Goal: Transaction & Acquisition: Purchase product/service

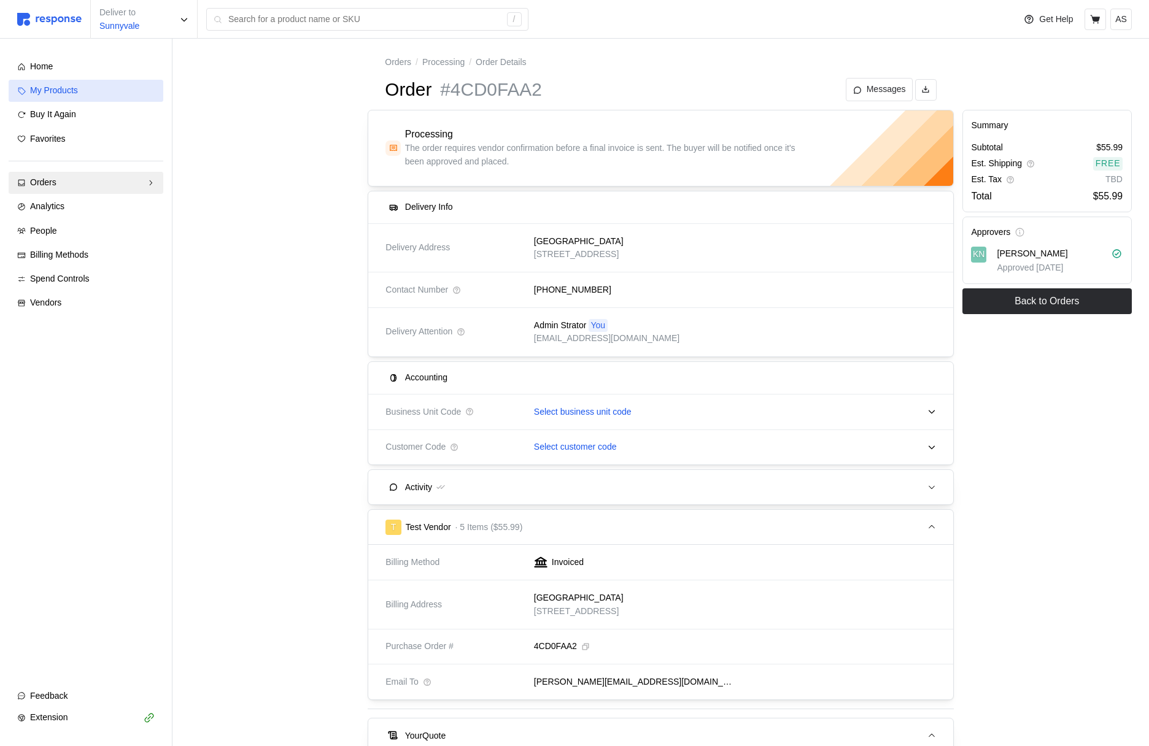
click at [108, 90] on div "My Products" at bounding box center [92, 91] width 125 height 14
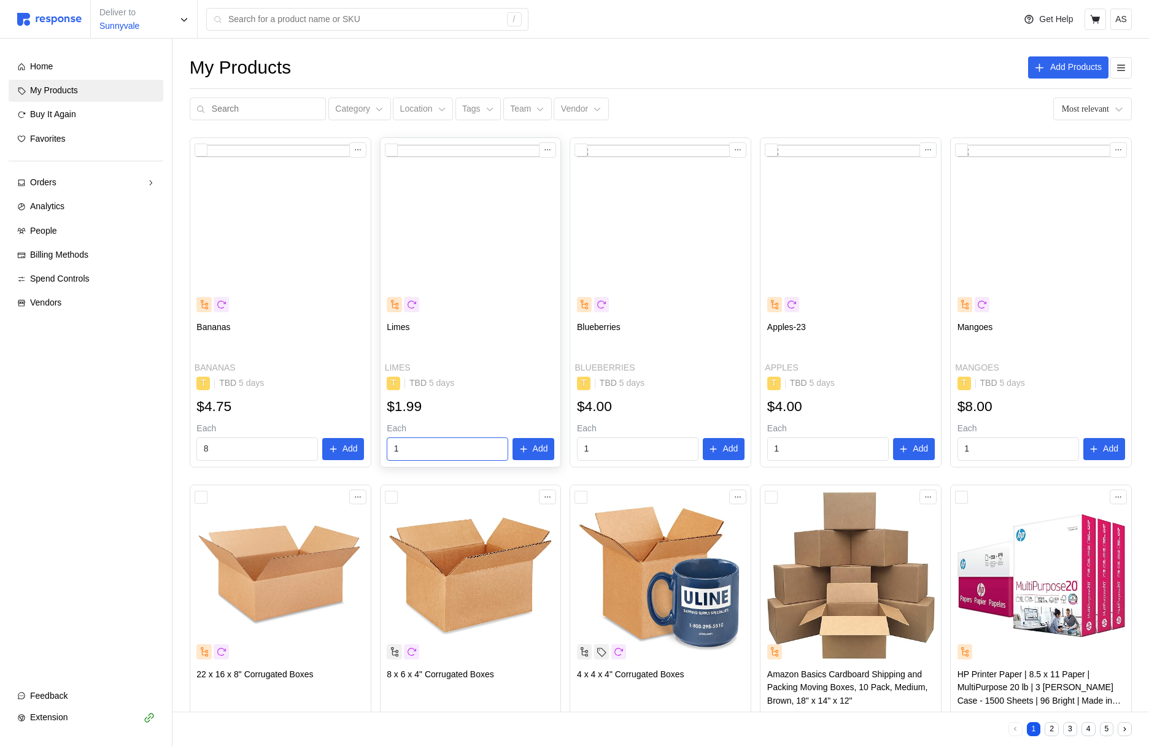
drag, startPoint x: 349, startPoint y: 445, endPoint x: 455, endPoint y: 444, distance: 106.8
click at [348, 446] on p "Add" at bounding box center [350, 450] width 15 height 14
click at [543, 452] on p "Add" at bounding box center [540, 450] width 15 height 14
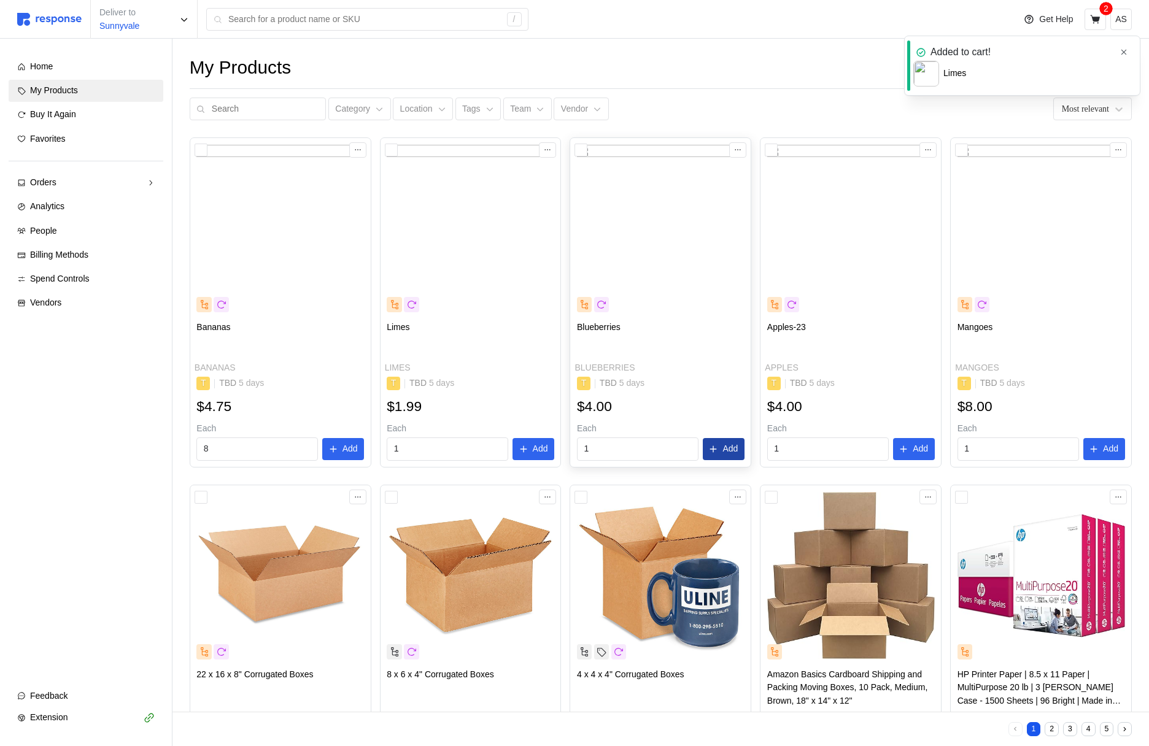
click at [715, 451] on icon at bounding box center [713, 449] width 9 height 9
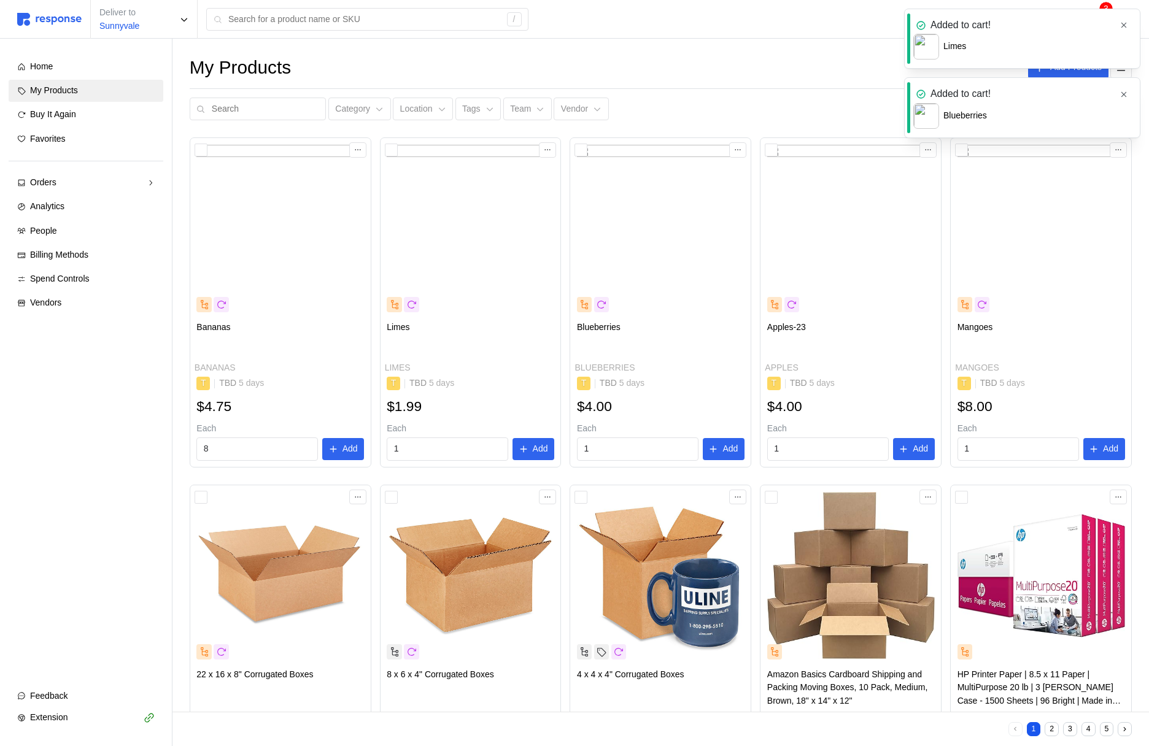
click at [1120, 27] on icon "button" at bounding box center [1124, 25] width 9 height 9
click at [1126, 29] on button "button" at bounding box center [1124, 25] width 15 height 15
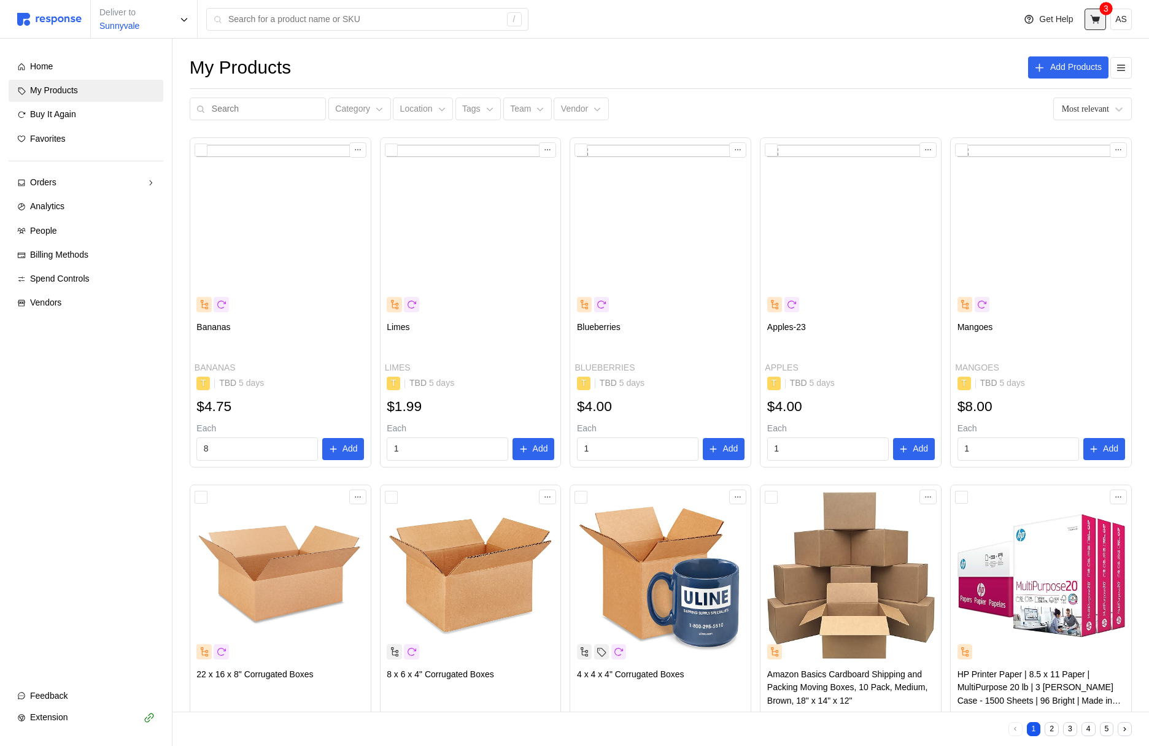
click at [1098, 21] on icon at bounding box center [1095, 19] width 10 height 9
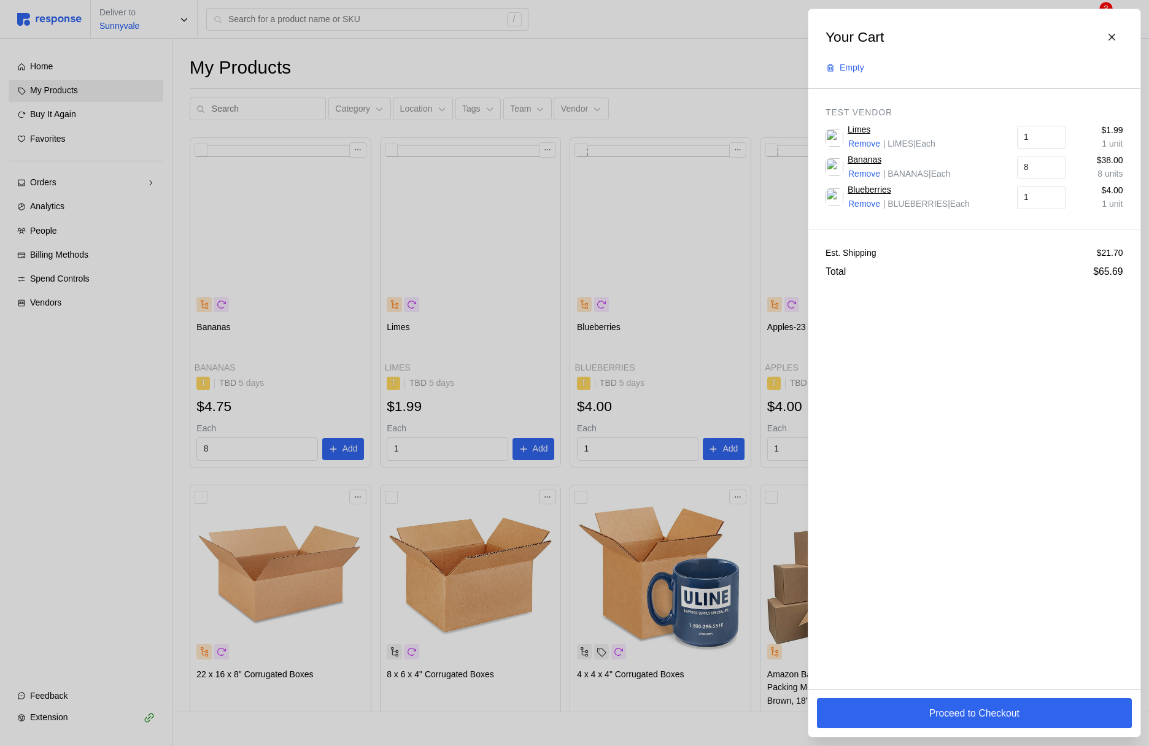
click at [959, 696] on div "Proceed to Checkout" at bounding box center [974, 713] width 332 height 48
click at [959, 729] on div "Proceed to Checkout" at bounding box center [974, 713] width 332 height 48
click at [958, 715] on p "Proceed to Checkout" at bounding box center [974, 713] width 90 height 15
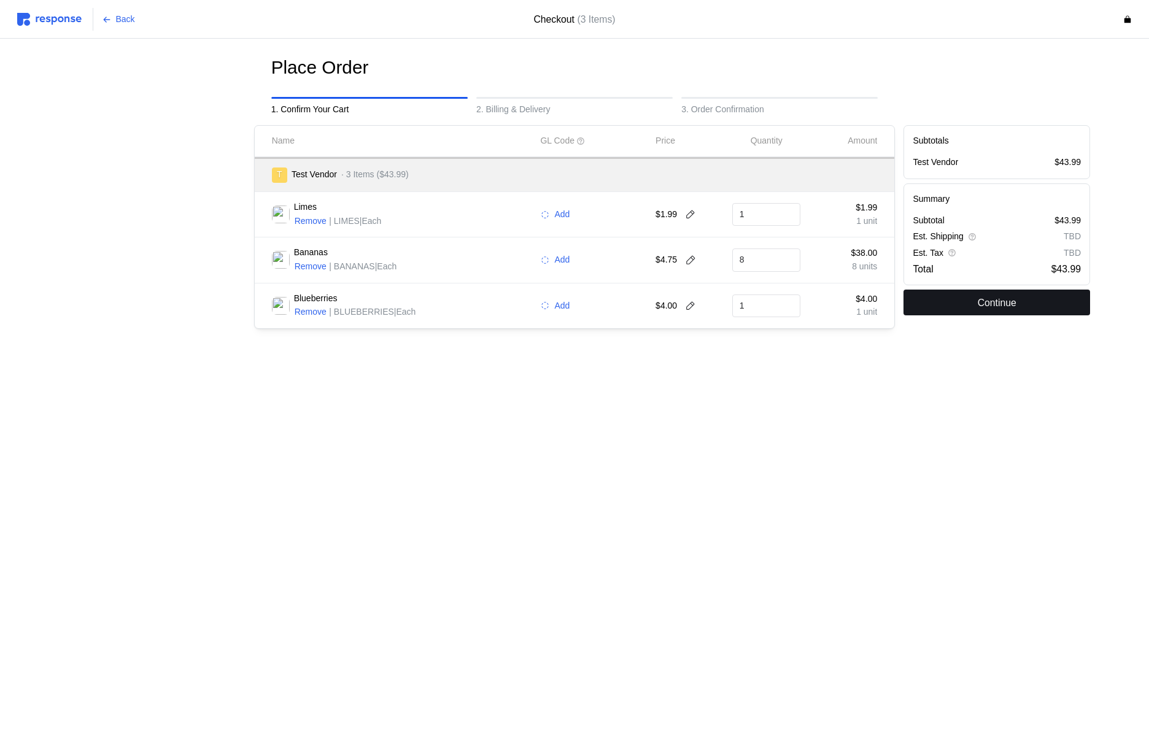
click at [966, 303] on button "Continue" at bounding box center [997, 303] width 187 height 26
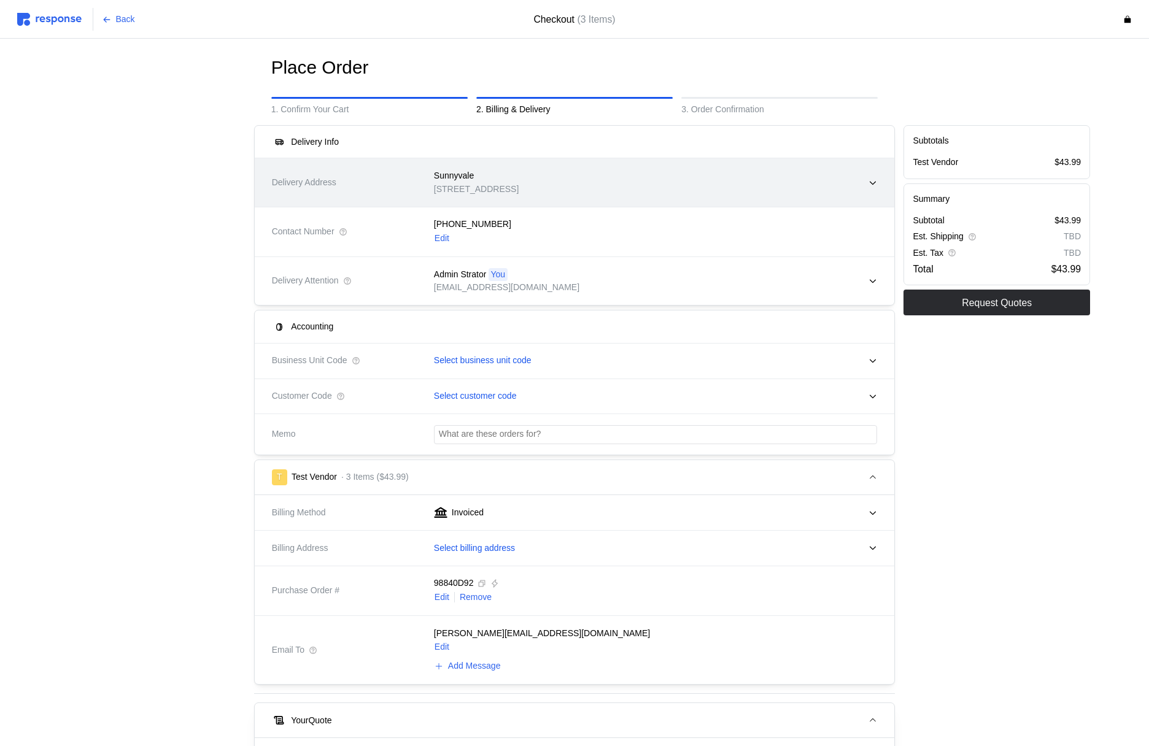
click at [519, 172] on div "Sunnyvale" at bounding box center [476, 176] width 85 height 14
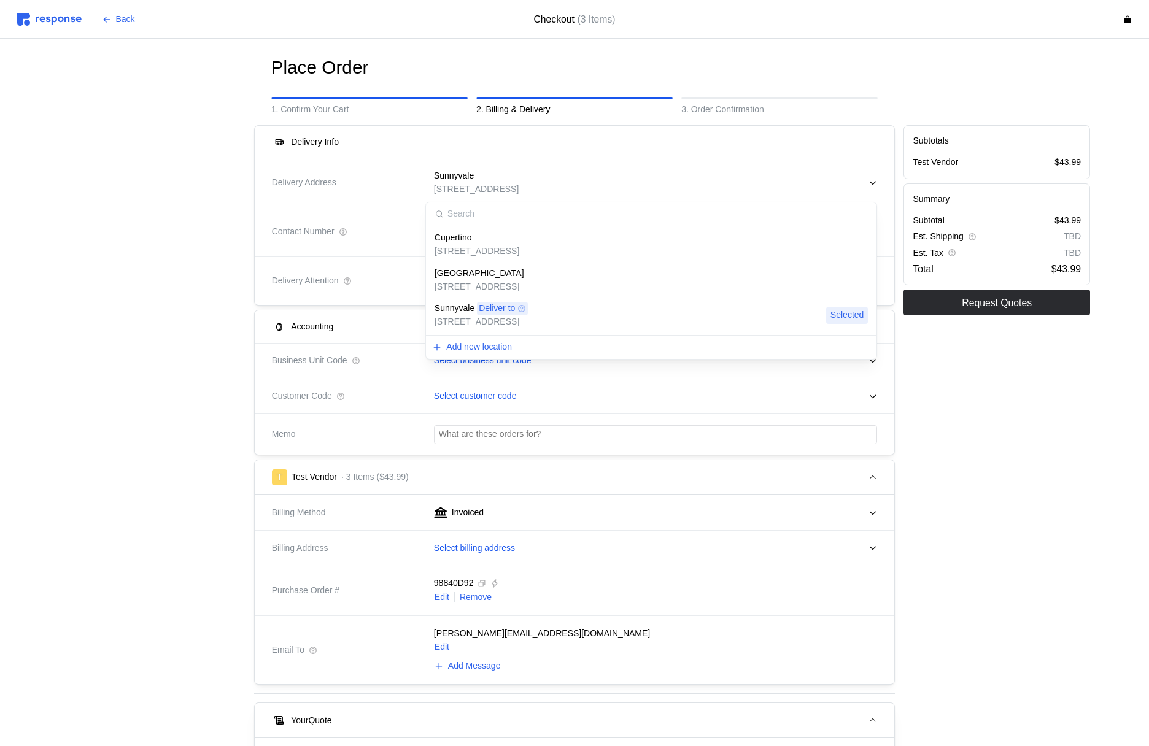
click at [502, 234] on div "Cupertino" at bounding box center [477, 238] width 85 height 14
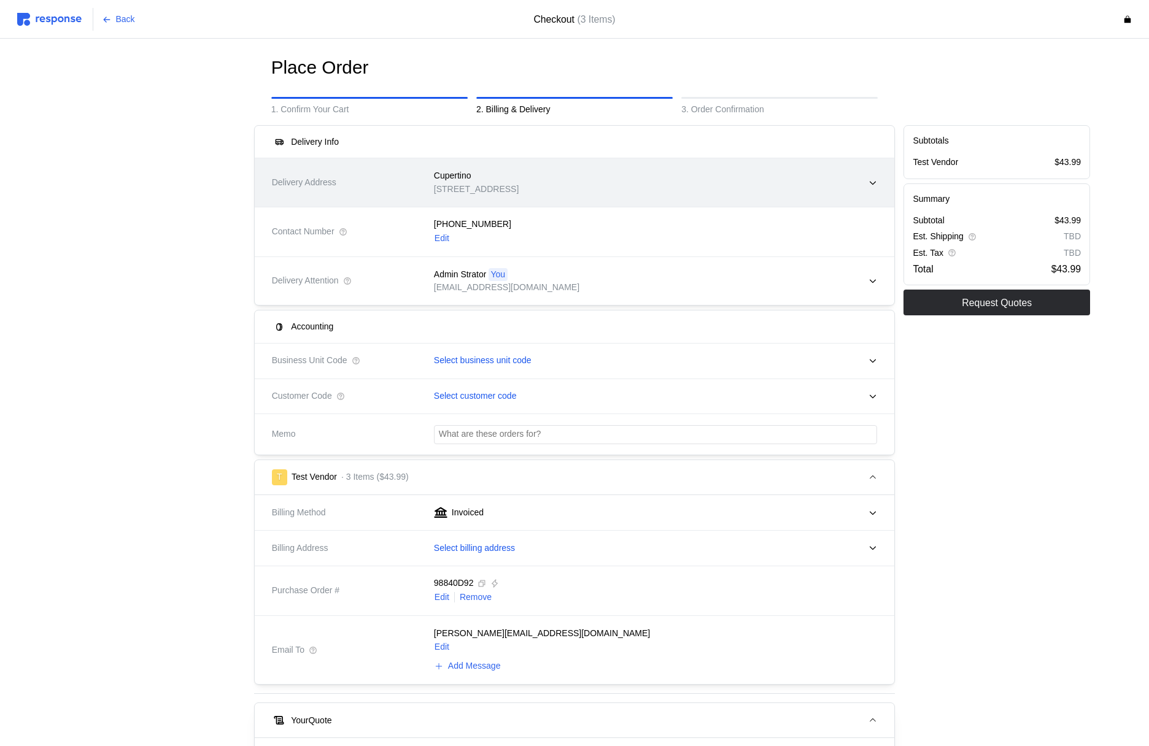
click at [505, 188] on p "[STREET_ADDRESS]" at bounding box center [476, 190] width 85 height 14
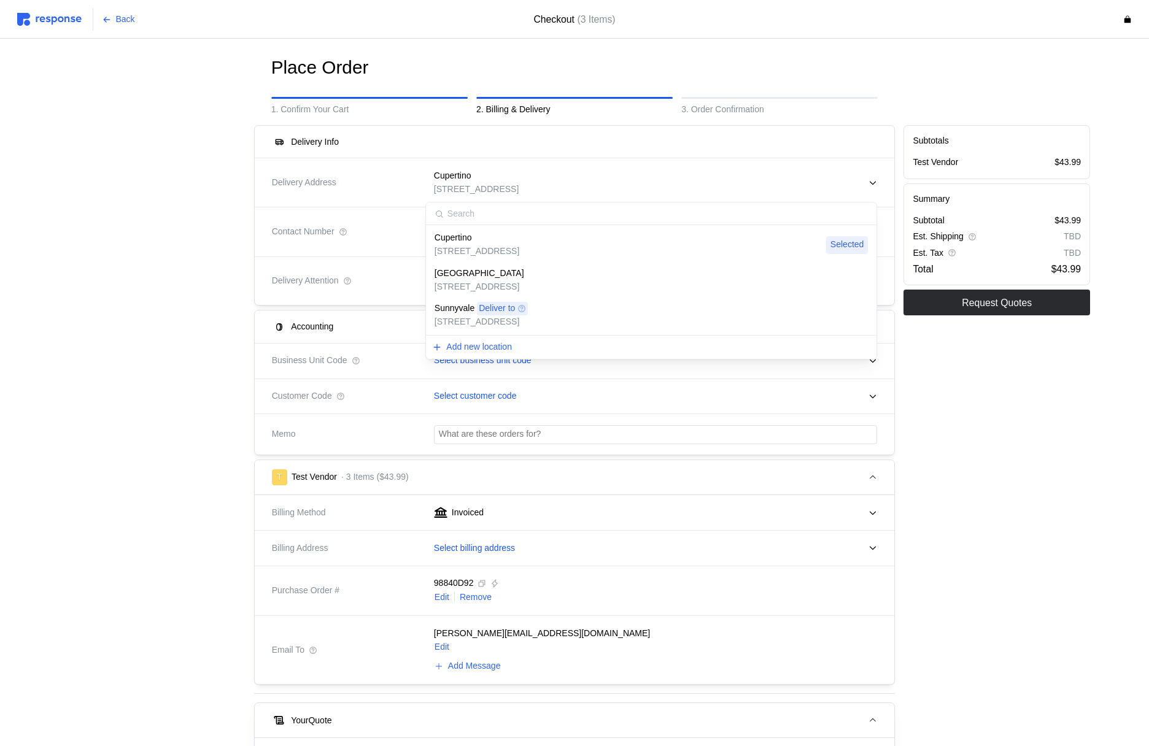
click at [506, 281] on p "[STREET_ADDRESS]" at bounding box center [480, 288] width 90 height 14
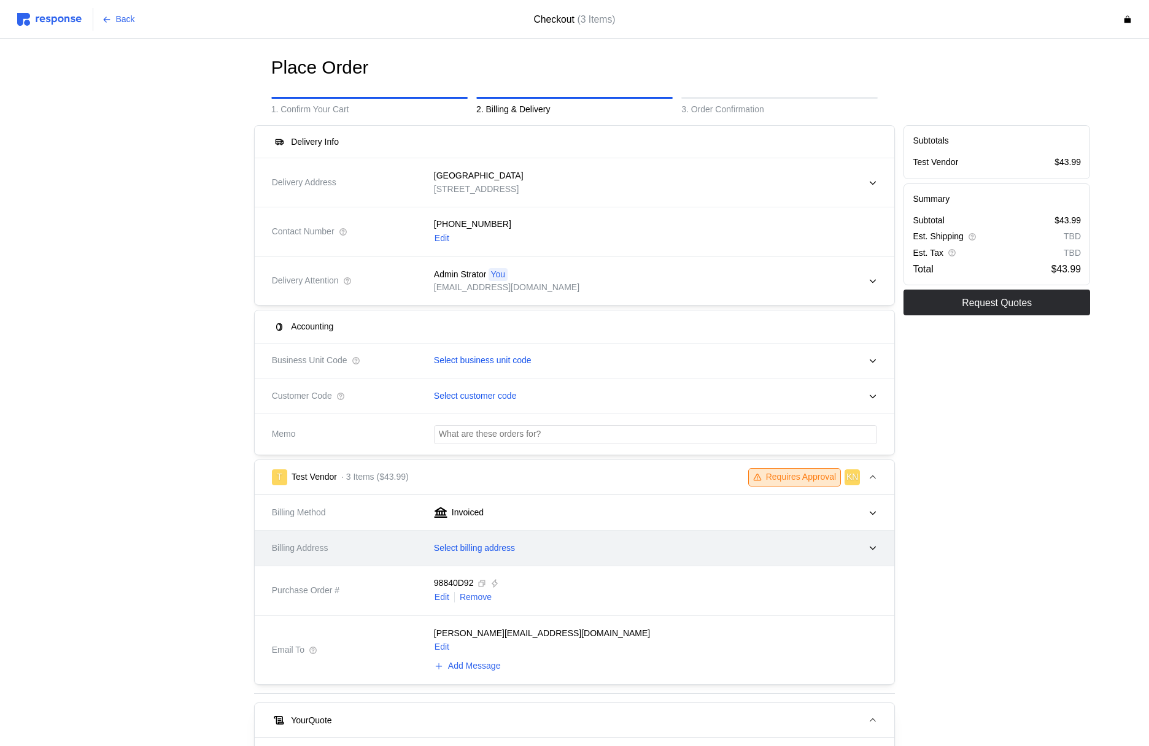
click at [571, 546] on div "Select billing address" at bounding box center [651, 548] width 452 height 31
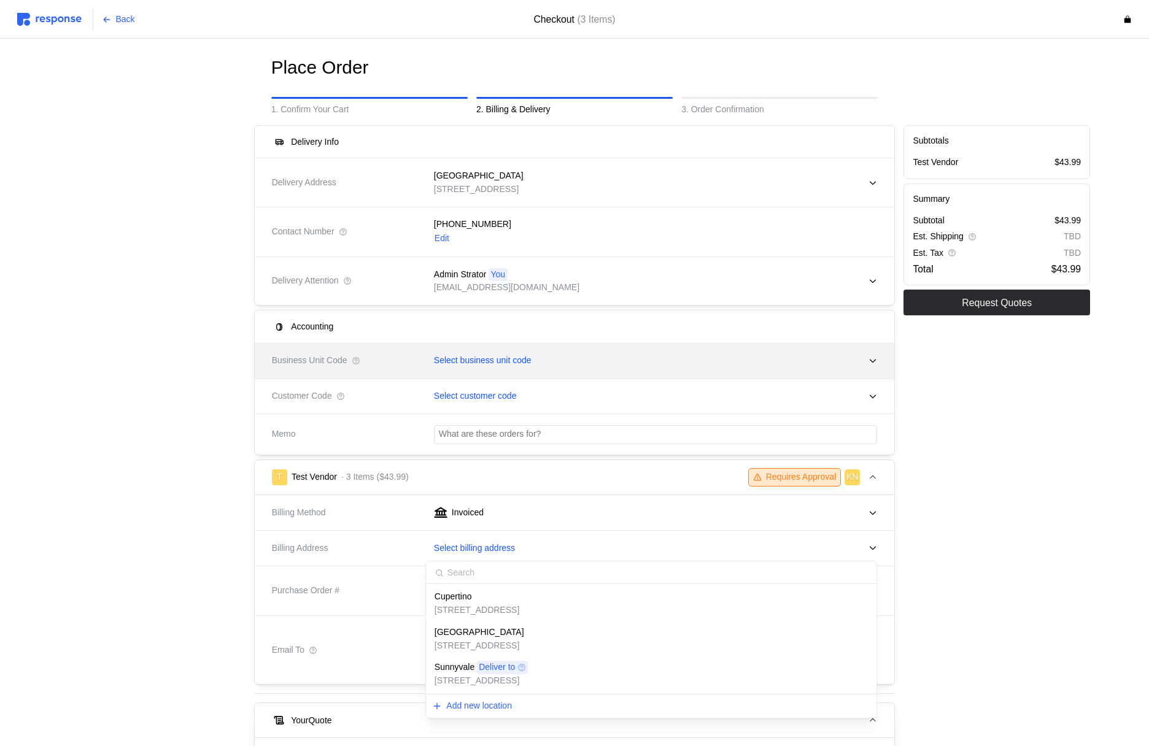
click at [600, 351] on div "Select business unit code" at bounding box center [651, 361] width 452 height 31
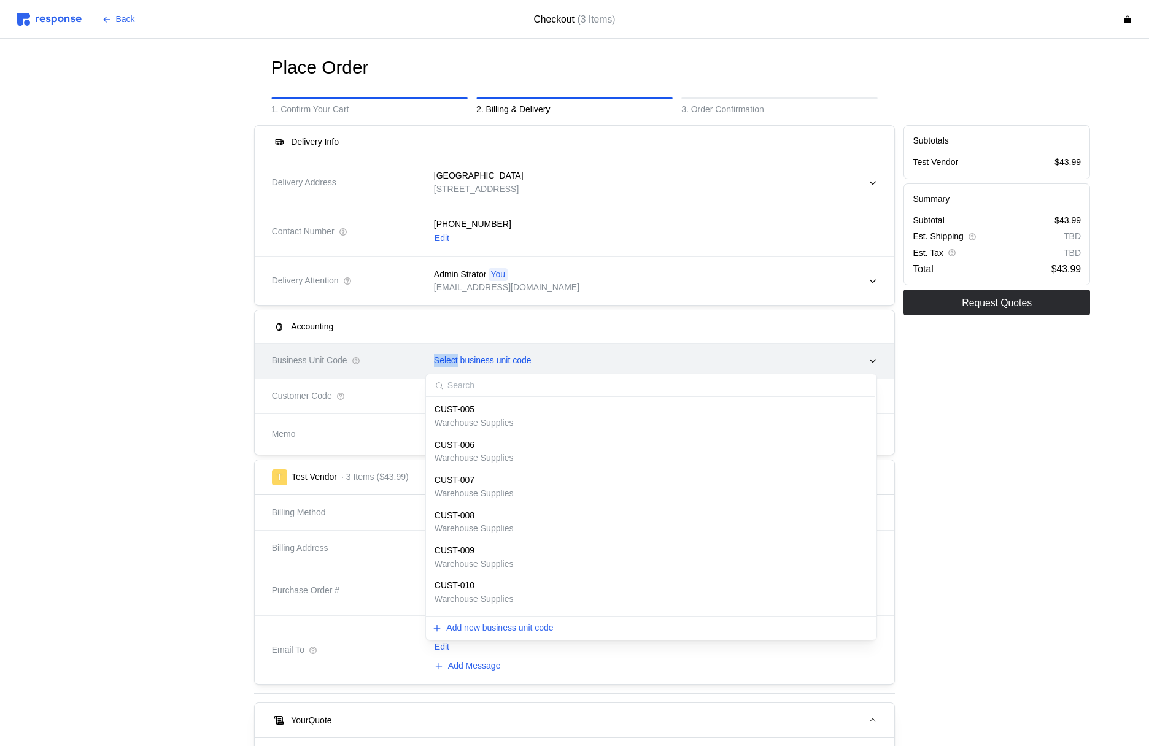
click at [600, 351] on div "Select business unit code" at bounding box center [651, 361] width 452 height 31
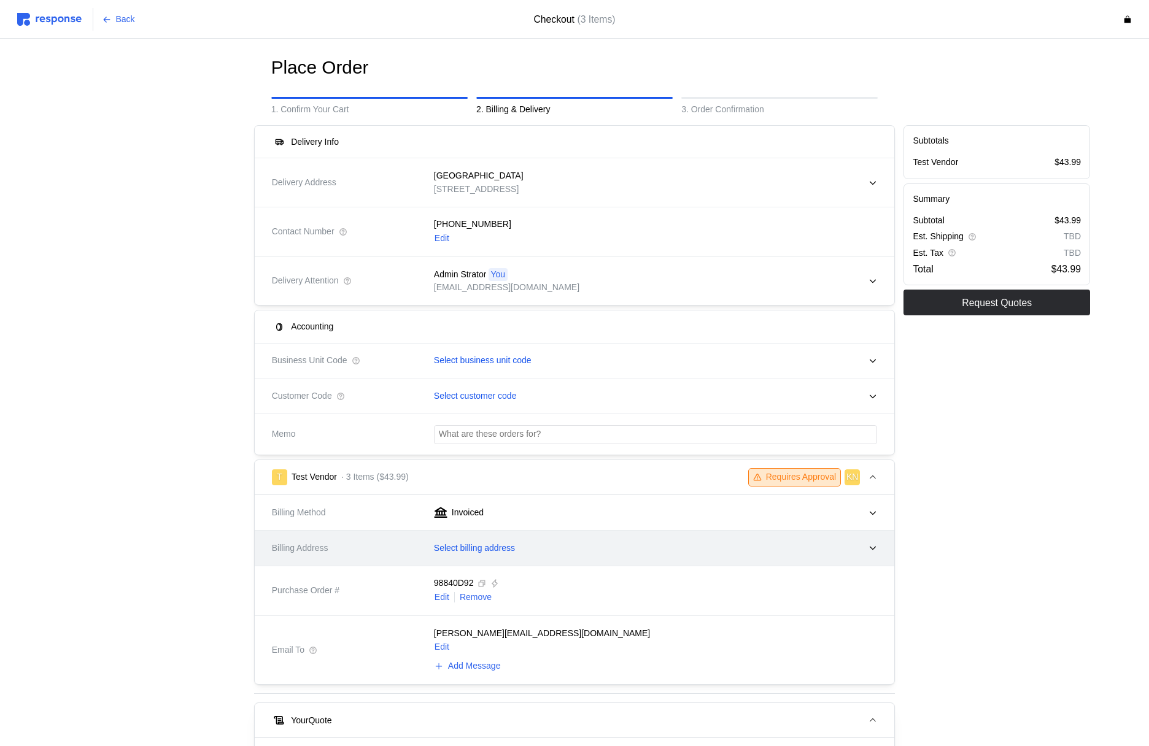
click at [526, 539] on div "Select billing address" at bounding box center [651, 548] width 452 height 31
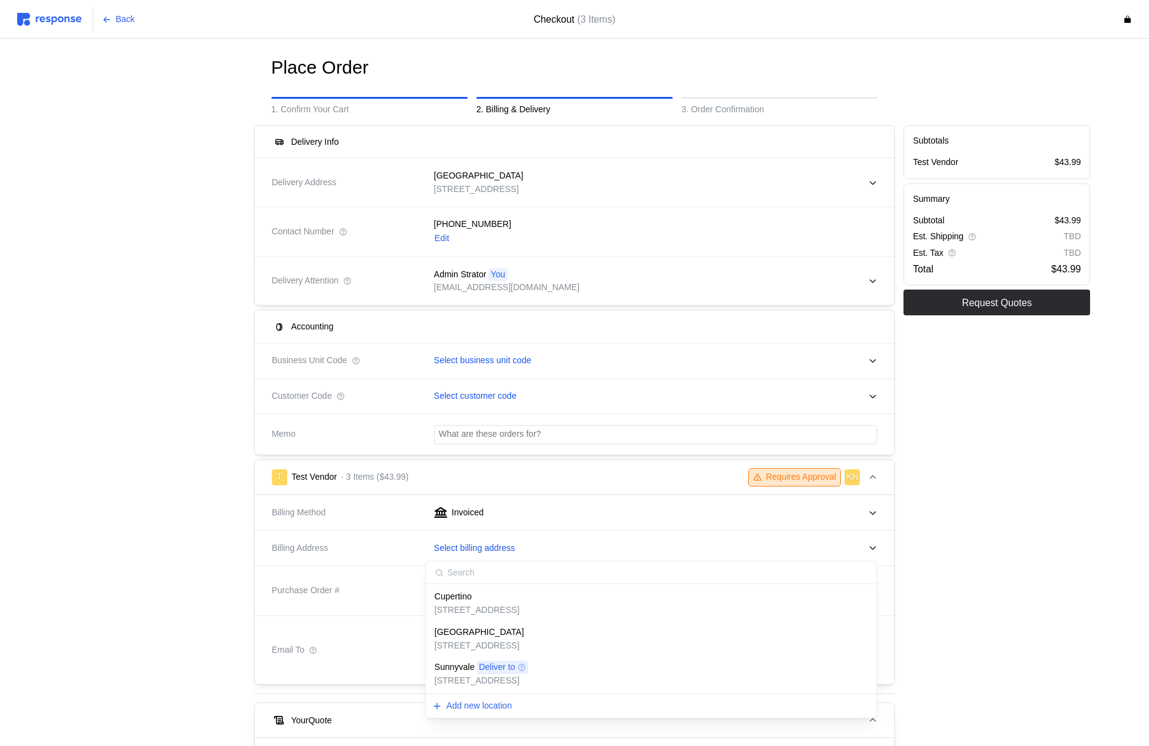
click at [502, 626] on div "[GEOGRAPHIC_DATA]" at bounding box center [480, 633] width 90 height 14
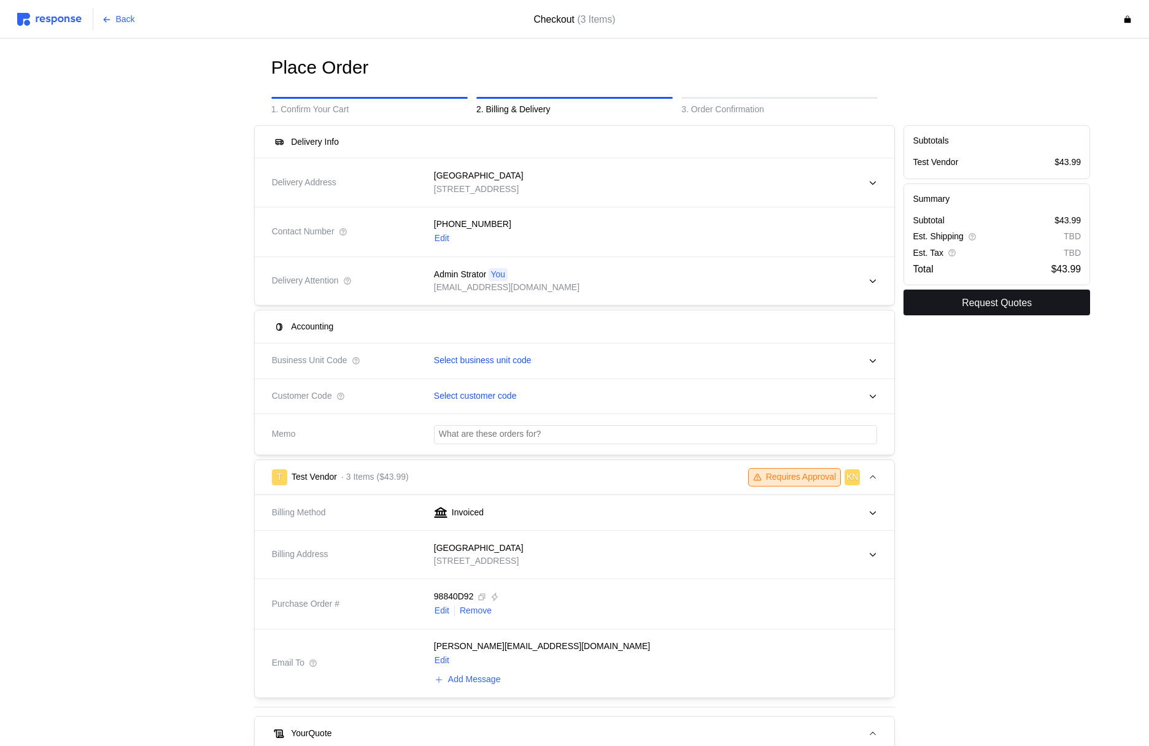
click at [993, 312] on button "Request Quotes" at bounding box center [997, 303] width 187 height 26
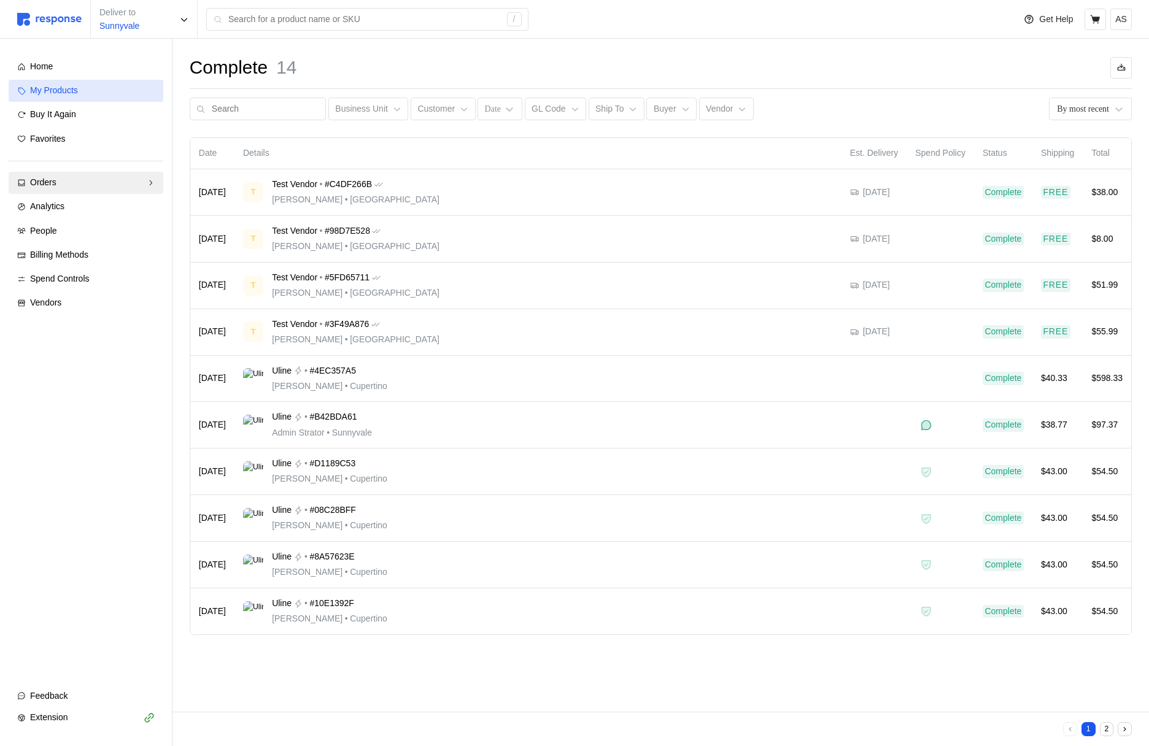
click at [127, 90] on div "My Products" at bounding box center [92, 91] width 125 height 14
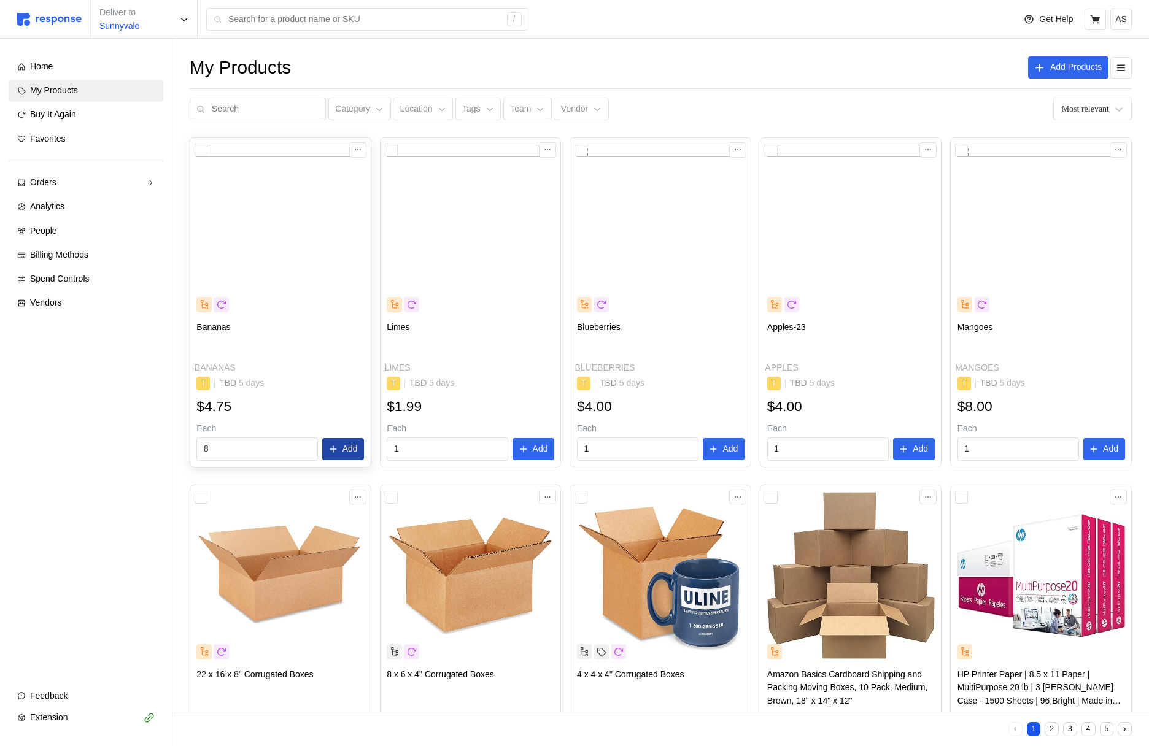
click at [341, 451] on button "Add" at bounding box center [343, 449] width 42 height 22
click at [546, 446] on p "Add" at bounding box center [540, 450] width 15 height 14
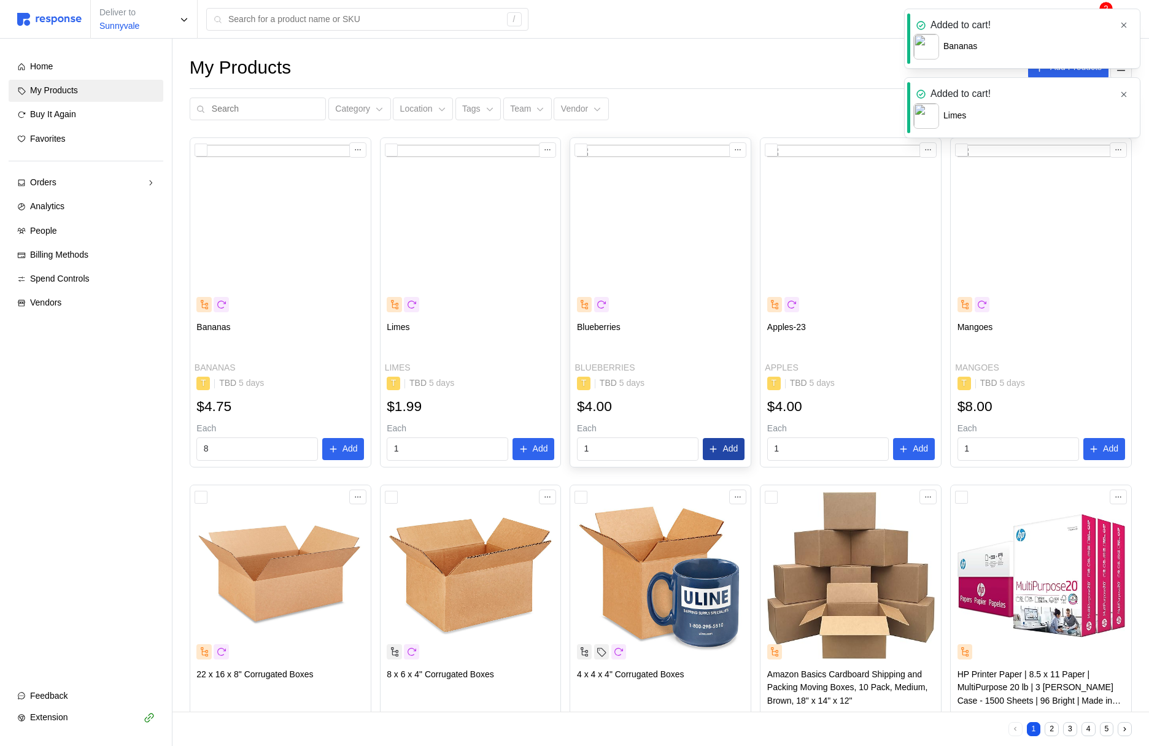
click at [729, 449] on p "Add" at bounding box center [730, 450] width 15 height 14
click at [913, 454] on p "Add" at bounding box center [920, 450] width 15 height 14
click at [1125, 20] on button "button" at bounding box center [1124, 25] width 15 height 15
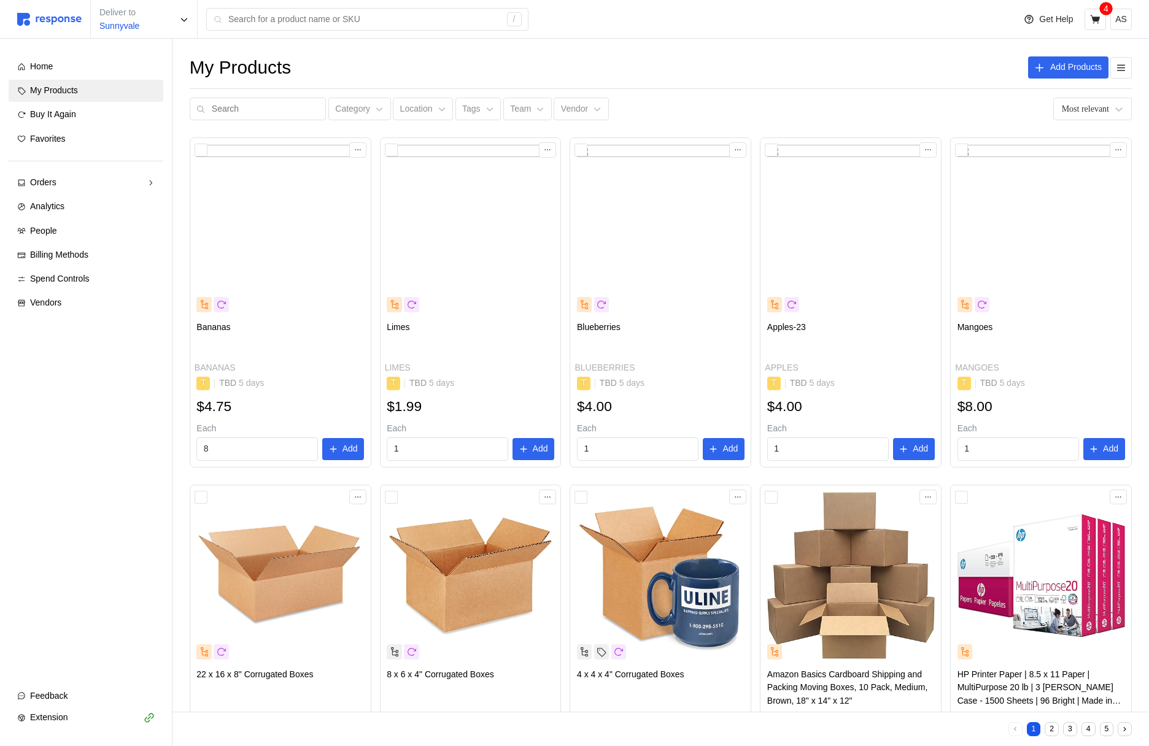
click at [1096, 20] on icon at bounding box center [1095, 19] width 10 height 9
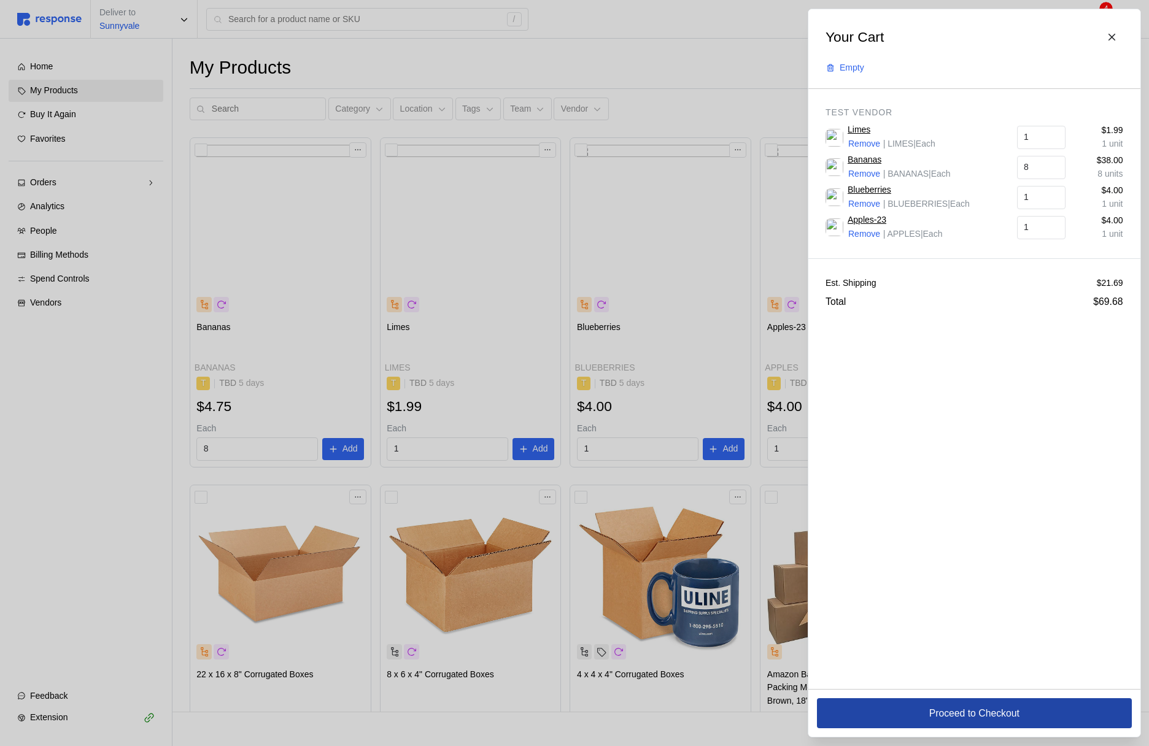
click at [883, 721] on button "Proceed to Checkout" at bounding box center [974, 714] width 315 height 30
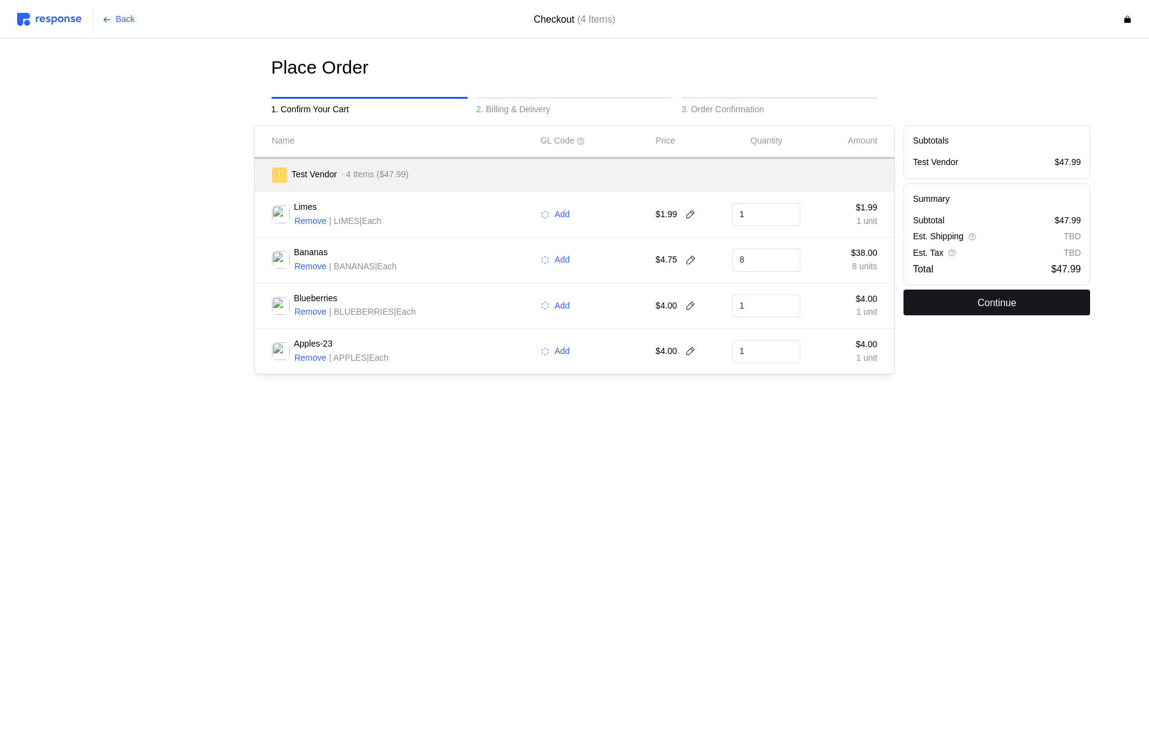
click at [1056, 301] on button "Continue" at bounding box center [997, 303] width 187 height 26
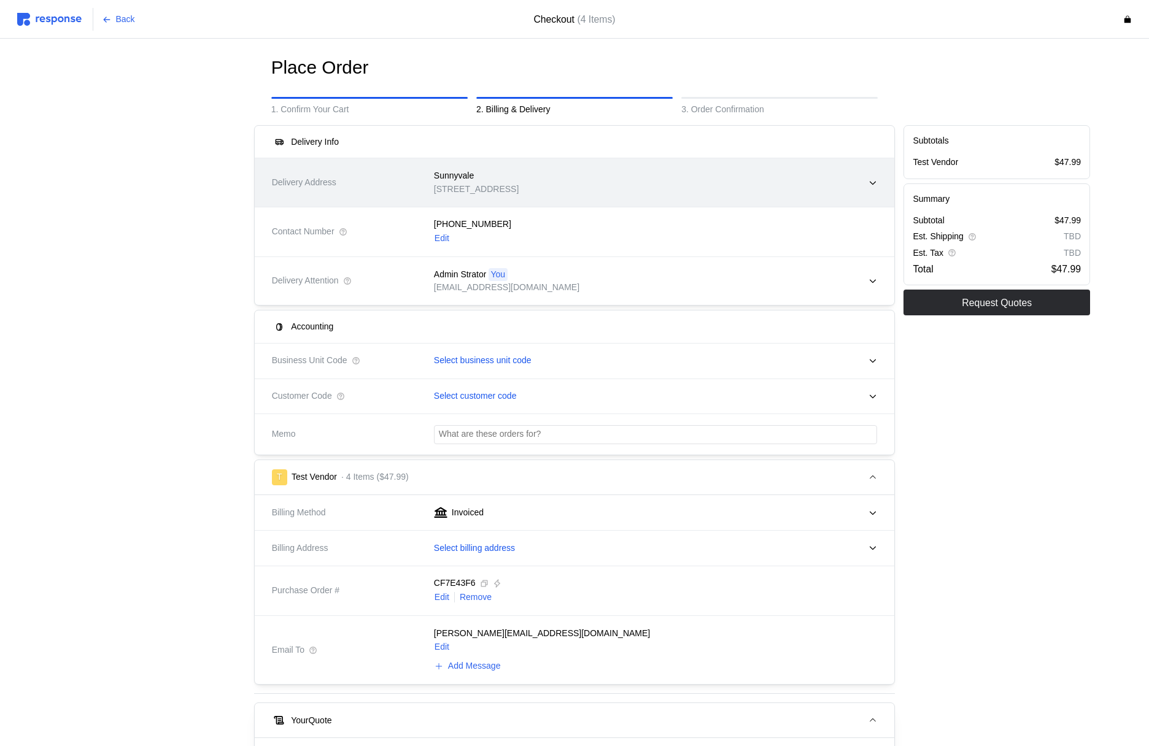
click at [519, 193] on p "[STREET_ADDRESS]" at bounding box center [476, 190] width 85 height 14
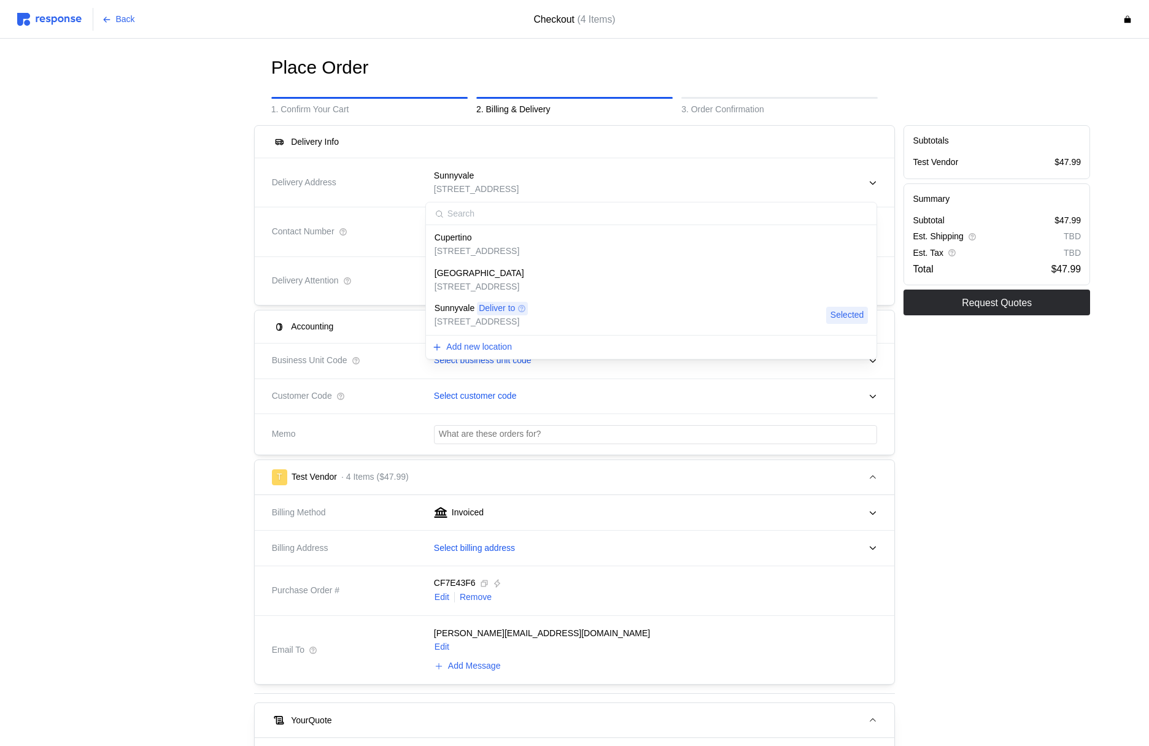
click at [524, 286] on p "[STREET_ADDRESS]" at bounding box center [480, 288] width 90 height 14
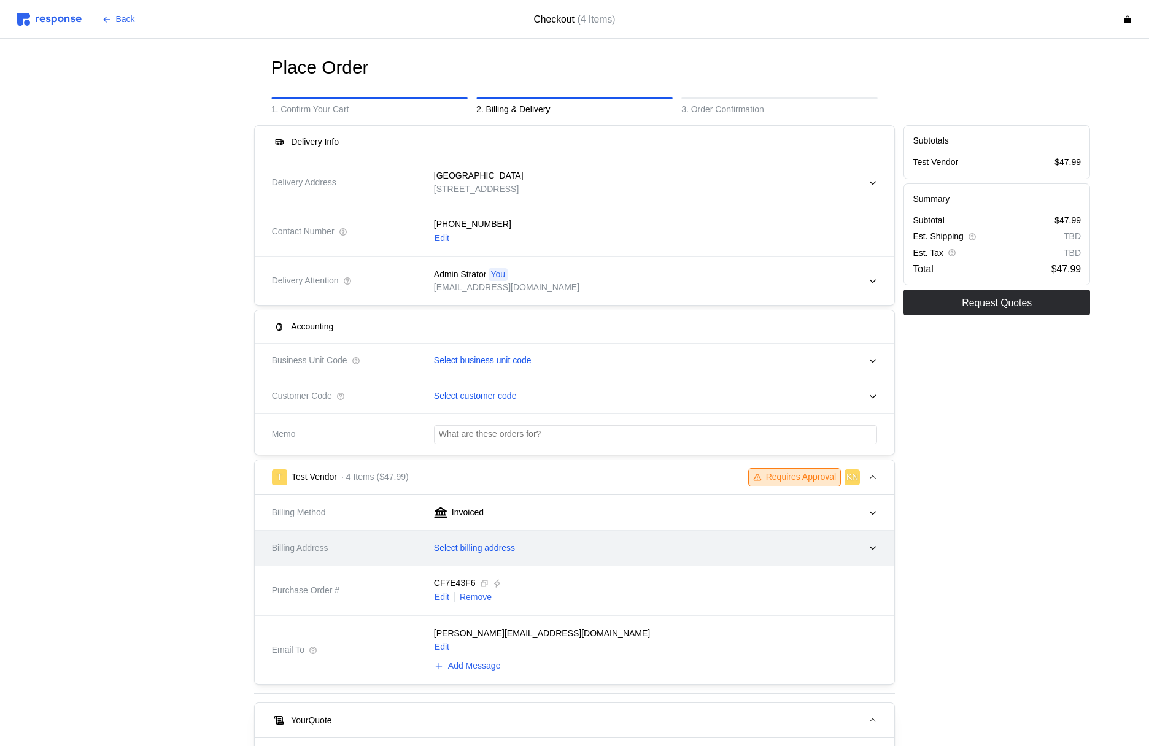
click at [473, 556] on div "Select billing address" at bounding box center [651, 548] width 452 height 31
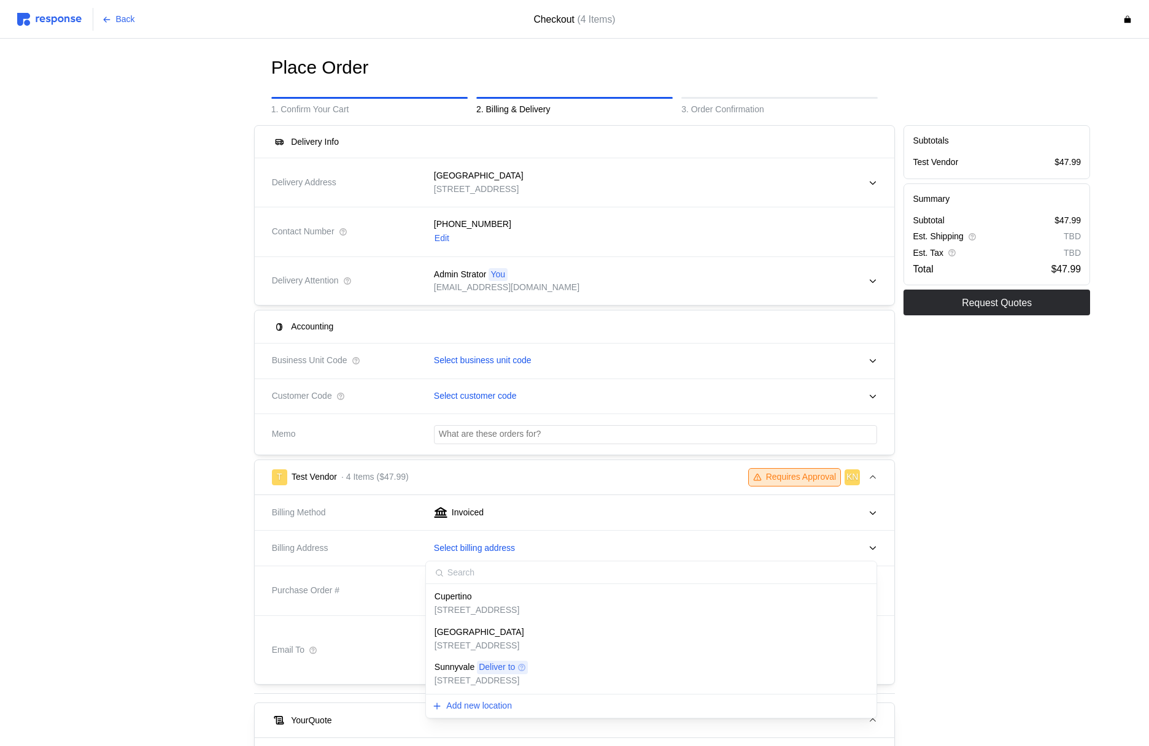
click at [475, 602] on div "Cupertino" at bounding box center [477, 598] width 85 height 14
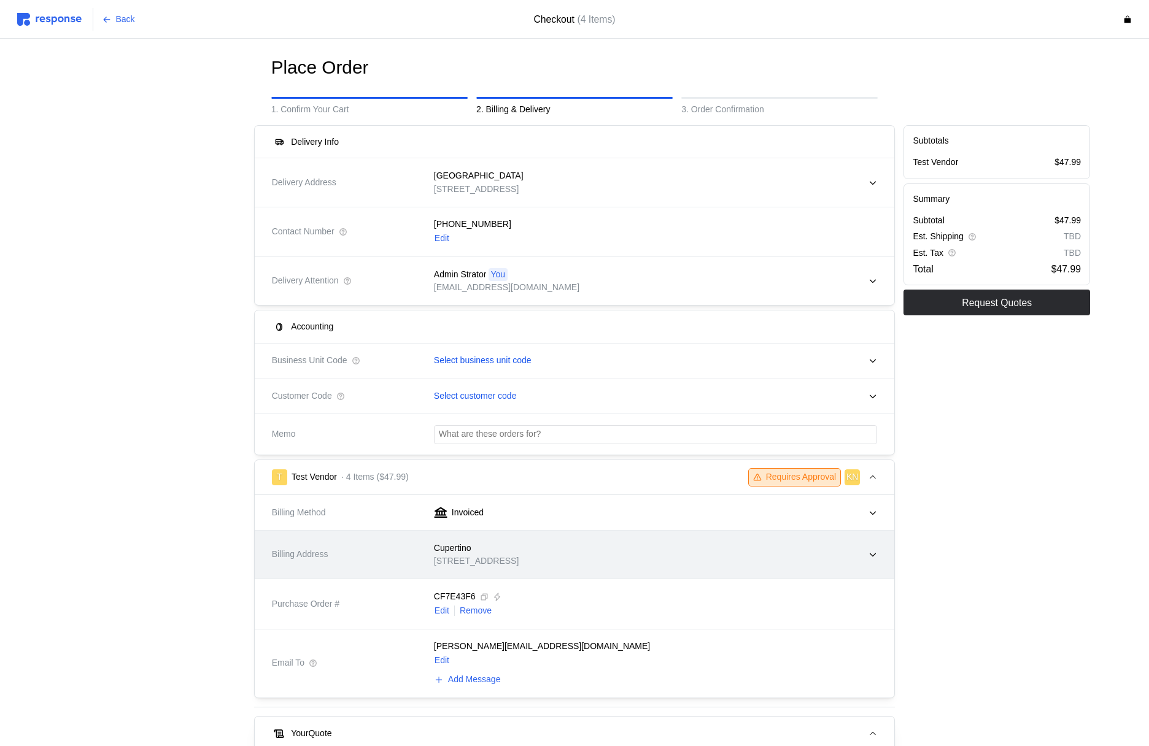
click at [511, 571] on div "Cupertino [STREET_ADDRESS]" at bounding box center [651, 555] width 452 height 44
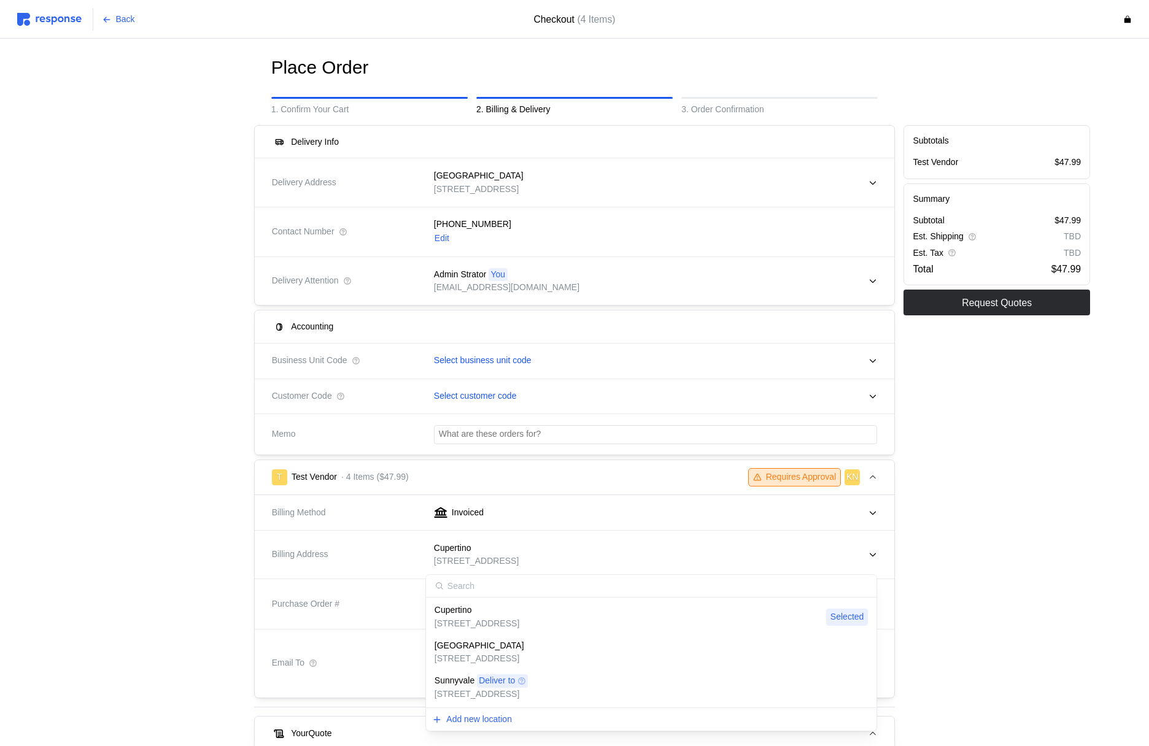
click at [502, 649] on div "[GEOGRAPHIC_DATA]" at bounding box center [480, 647] width 90 height 14
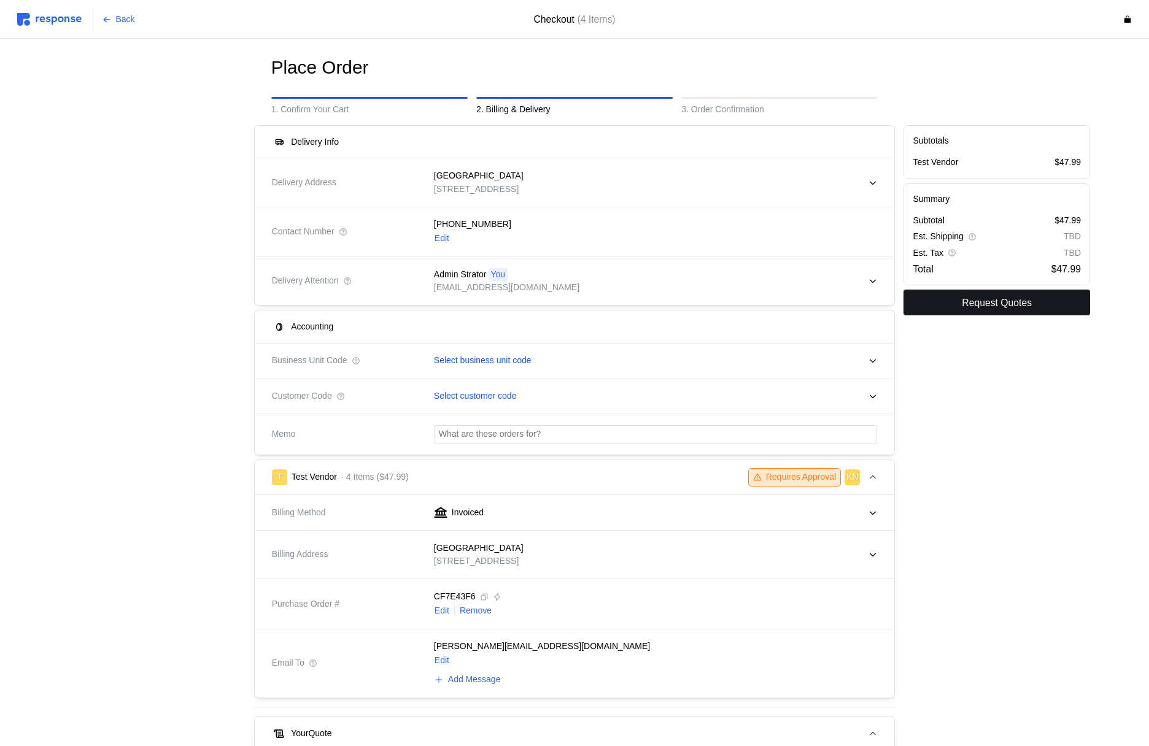
click at [988, 306] on p "Request Quotes" at bounding box center [997, 302] width 70 height 15
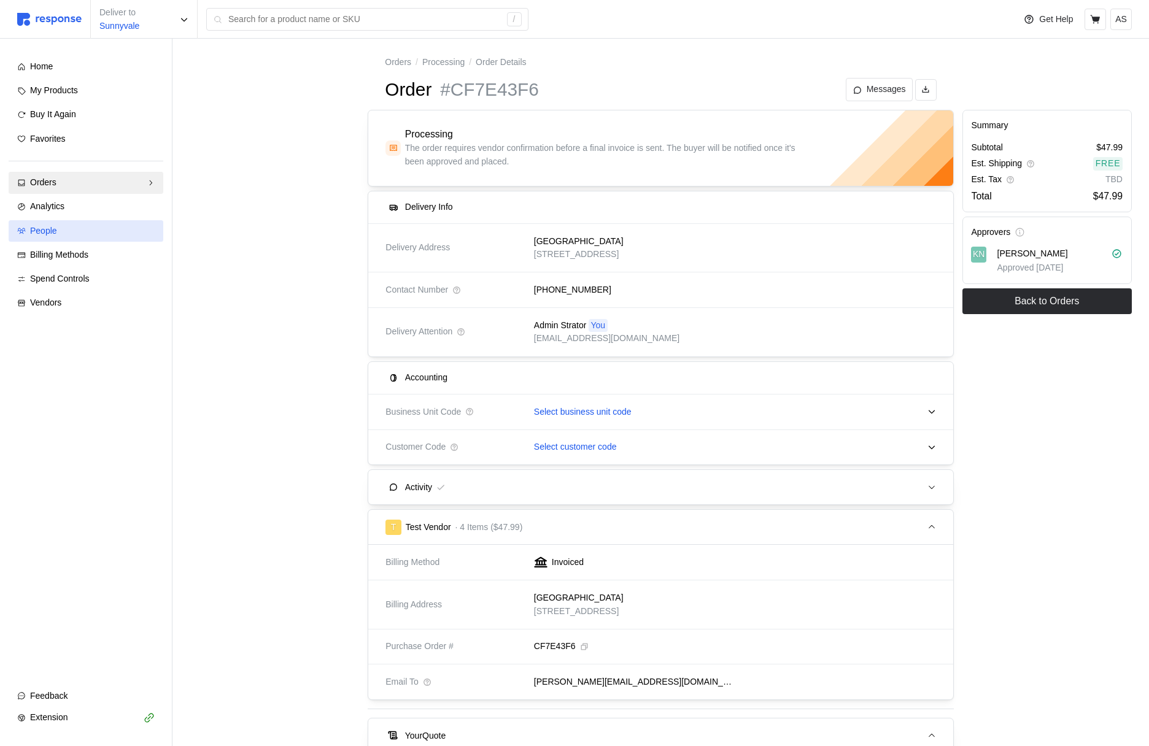
click at [107, 234] on div "People" at bounding box center [92, 232] width 125 height 14
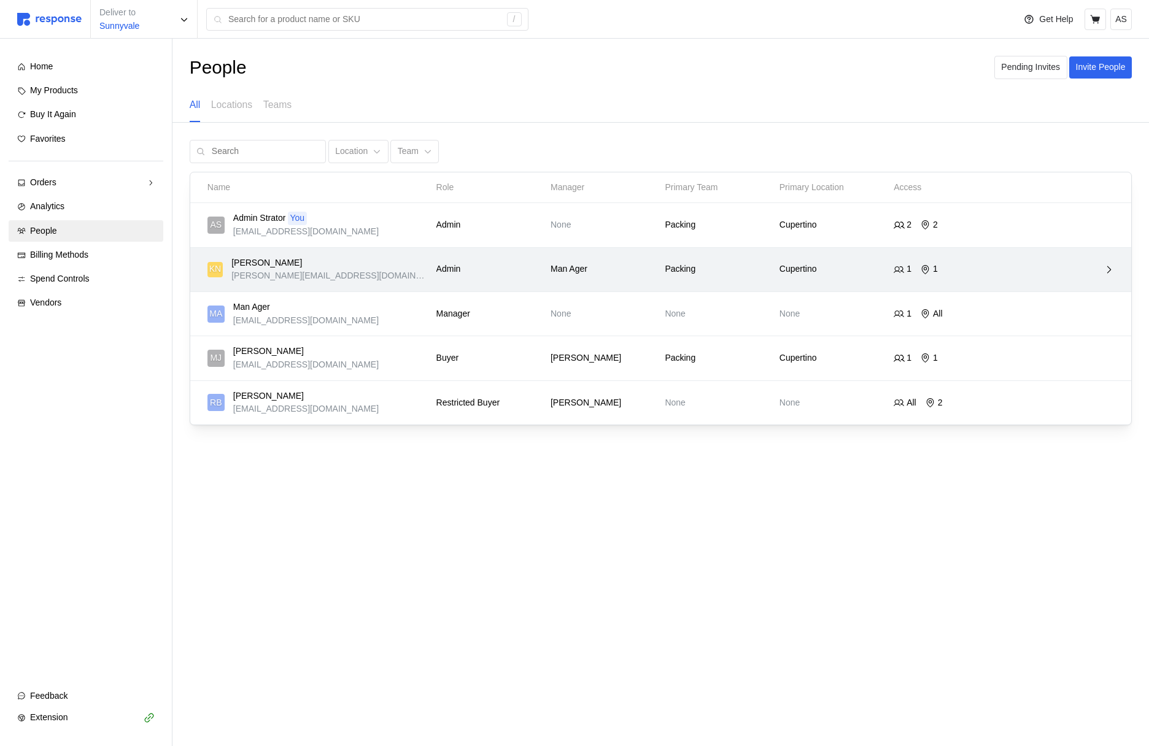
click at [820, 248] on div "KN Kristina Nguyen kristina@tryresponse.com Admin Man Ager Packing Cupertino 1 1" at bounding box center [660, 270] width 941 height 44
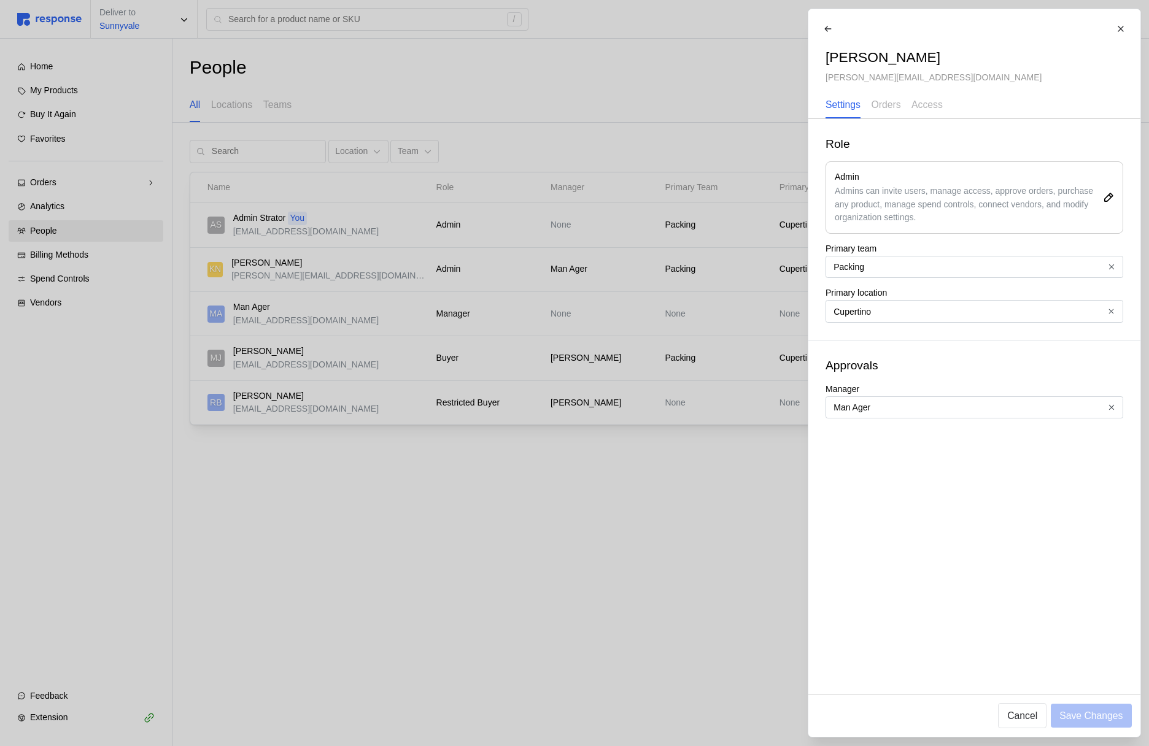
click at [594, 366] on div at bounding box center [574, 373] width 1149 height 746
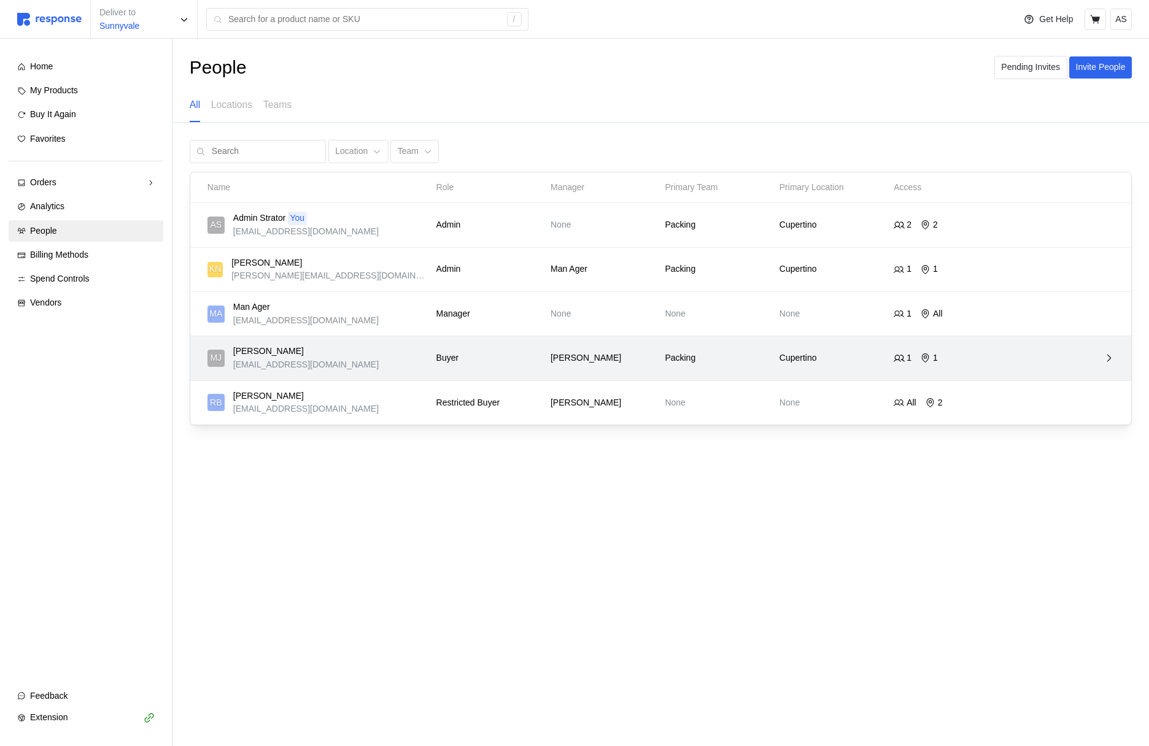
click at [651, 366] on div "[PERSON_NAME]" at bounding box center [603, 358] width 114 height 22
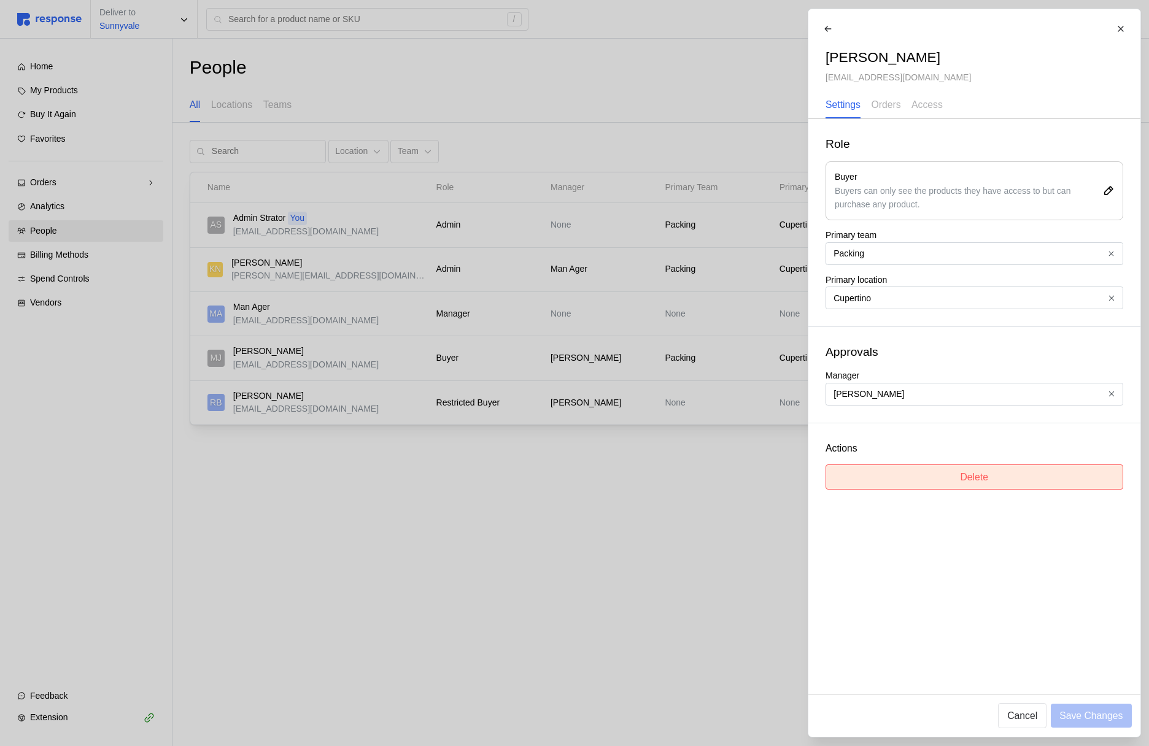
click at [949, 482] on button "Delete" at bounding box center [975, 477] width 298 height 25
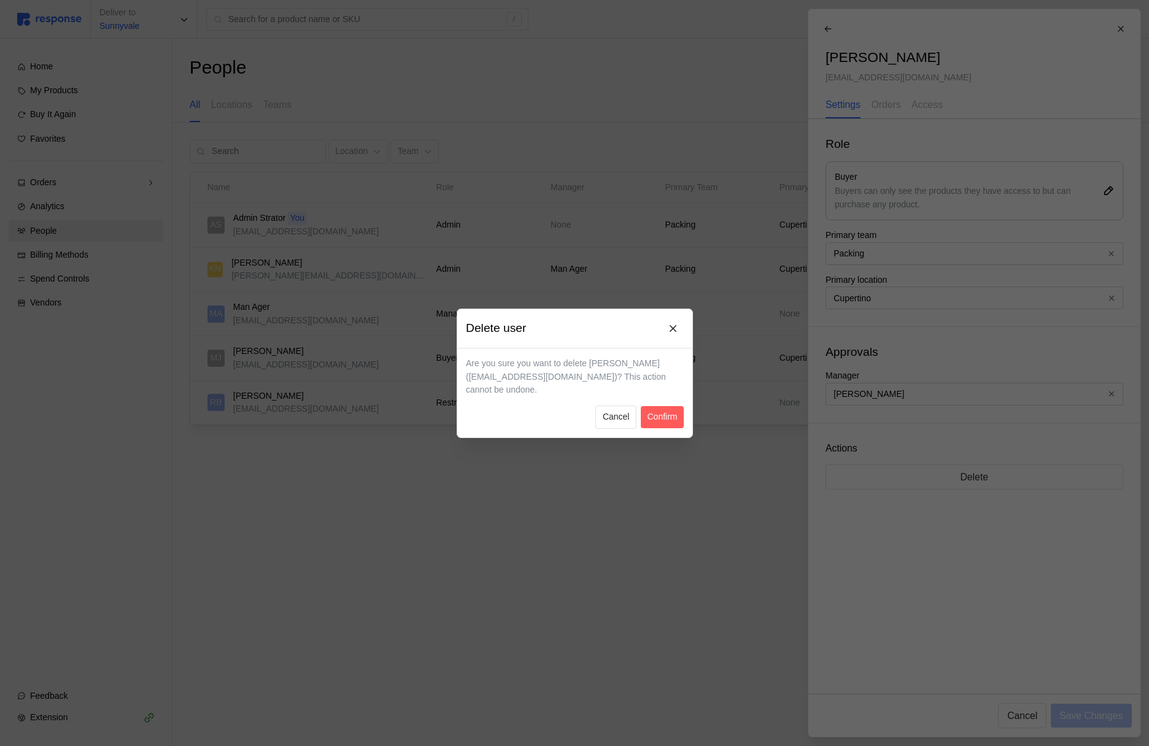
click at [188, 273] on div at bounding box center [574, 373] width 1149 height 746
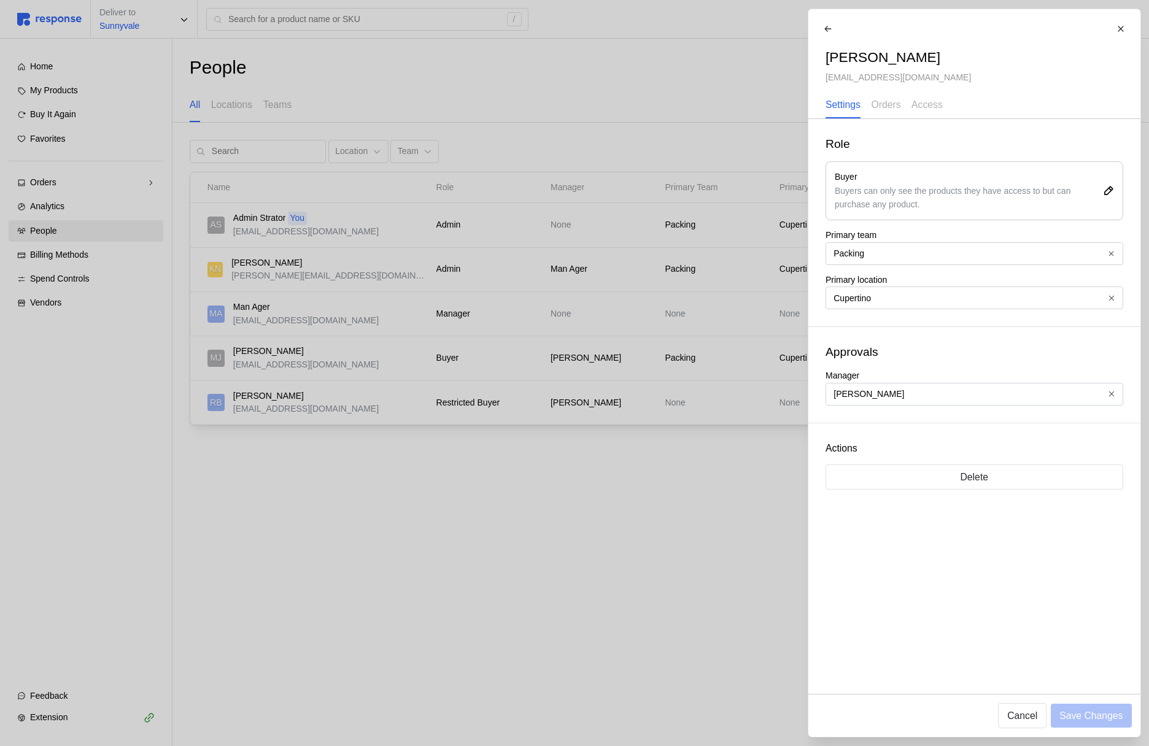
click at [244, 39] on div at bounding box center [574, 373] width 1149 height 746
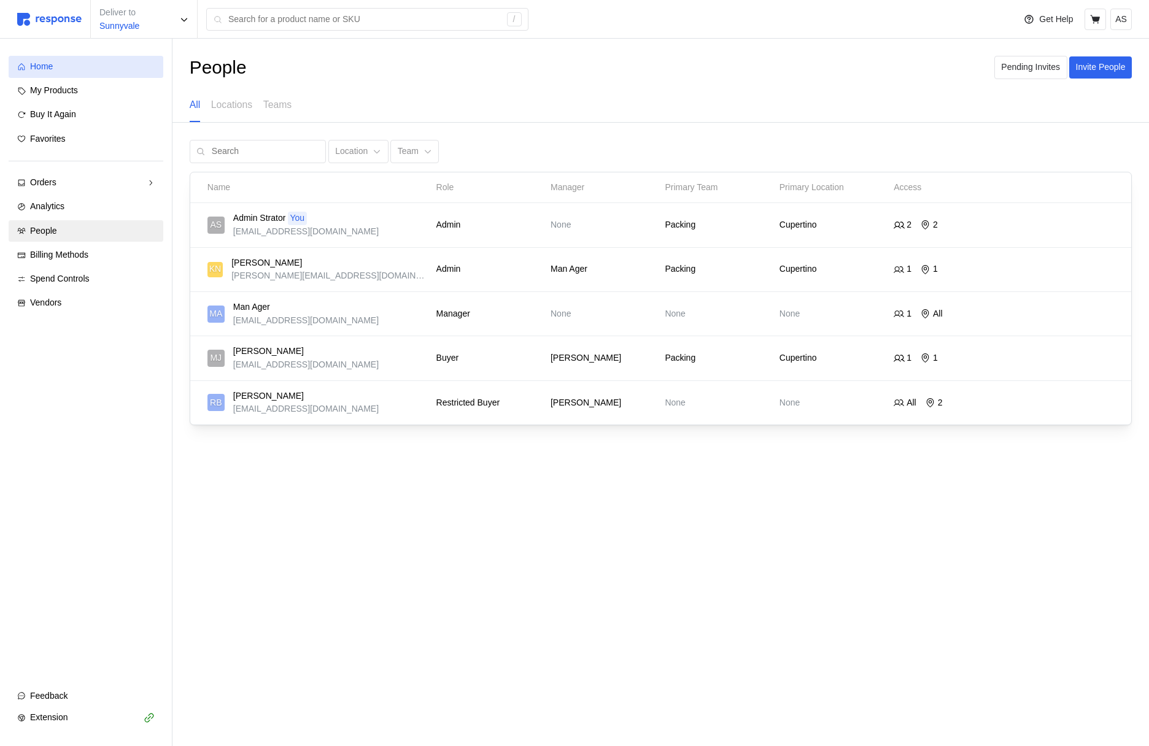
click at [69, 64] on div "Home" at bounding box center [92, 67] width 125 height 14
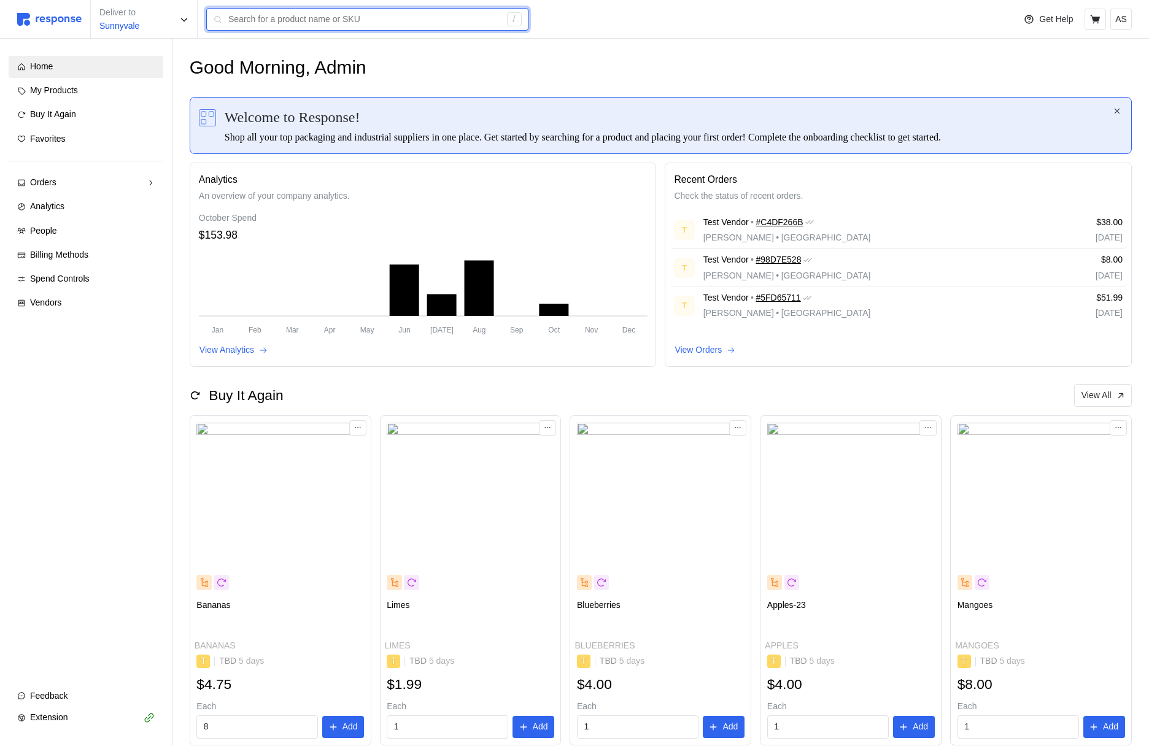
click at [279, 26] on input "text" at bounding box center [364, 20] width 272 height 22
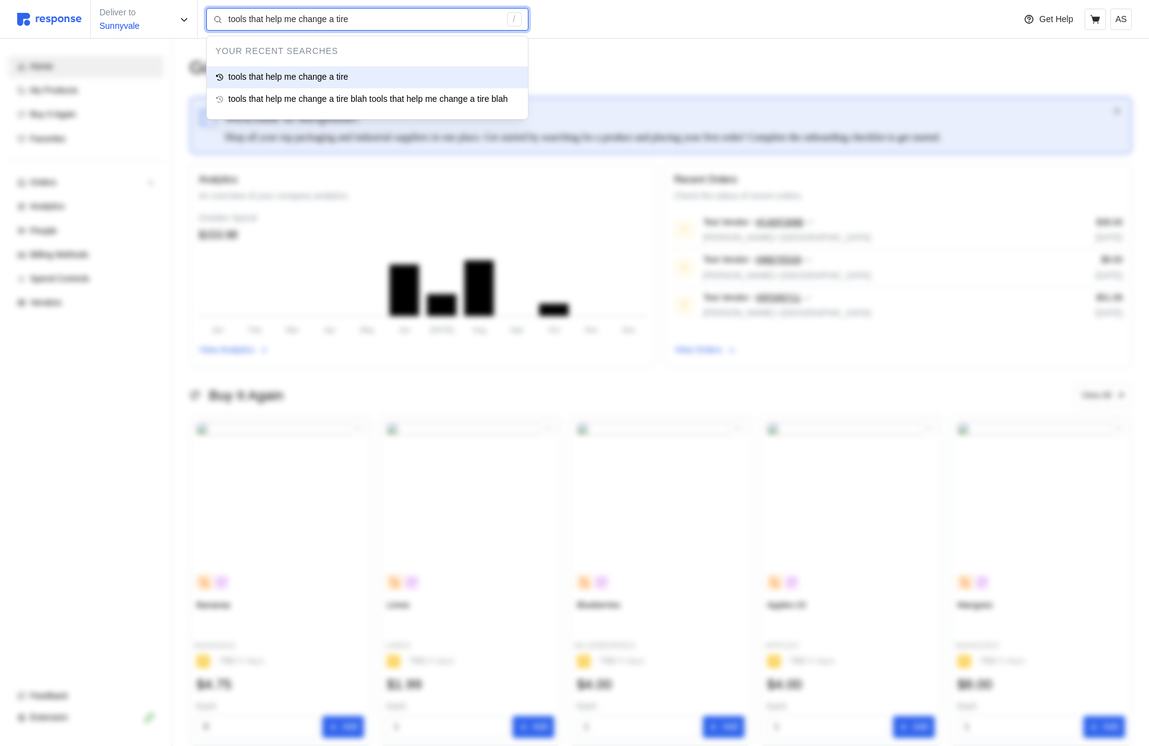
click at [313, 77] on p "tools that help me change a tire" at bounding box center [288, 78] width 120 height 14
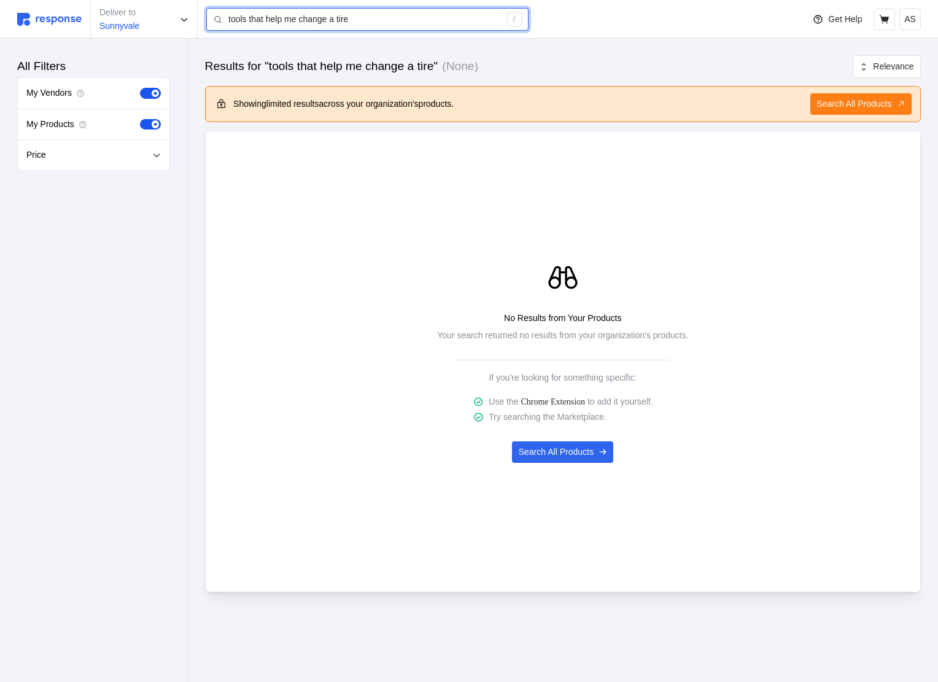
click at [409, 21] on input "tools that help me change a tire" at bounding box center [364, 20] width 272 height 22
click at [239, 463] on div "No Results from Your Products Your search returned no results from your organiz…" at bounding box center [562, 362] width 697 height 332
click at [421, 18] on input "tools that help me change a tire and rims" at bounding box center [364, 20] width 272 height 22
click at [421, 18] on input "tools that help me change a tires" at bounding box center [364, 20] width 272 height 22
click at [395, 18] on input "tools that help me change a tire" at bounding box center [364, 20] width 272 height 22
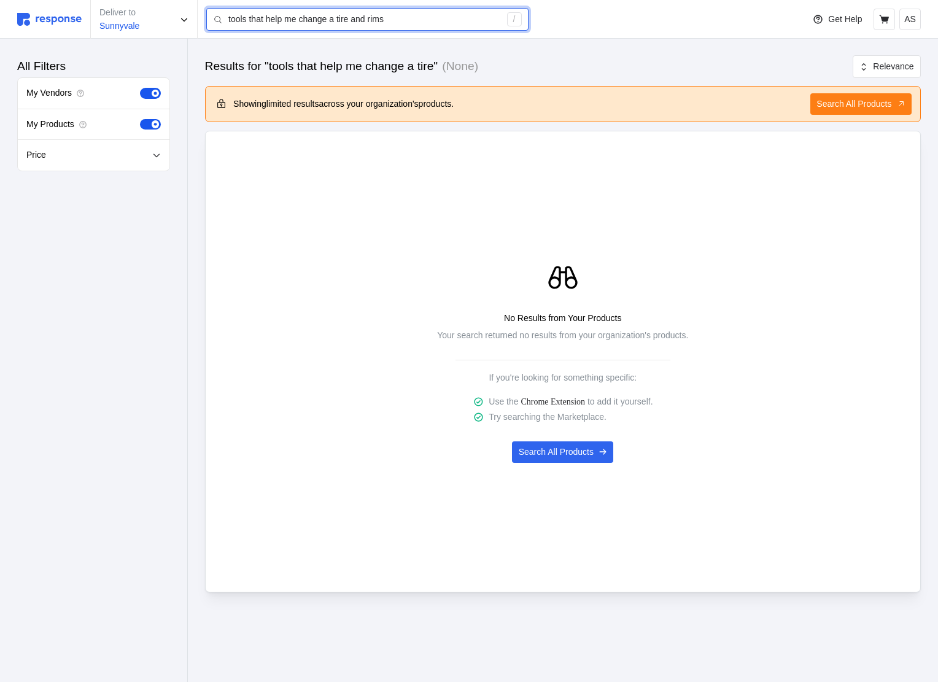
type input "tools that help me change a tire and rims"
